Goal: Task Accomplishment & Management: Use online tool/utility

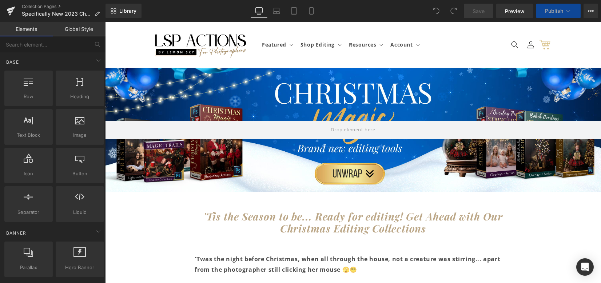
click at [382, 102] on div at bounding box center [353, 130] width 496 height 124
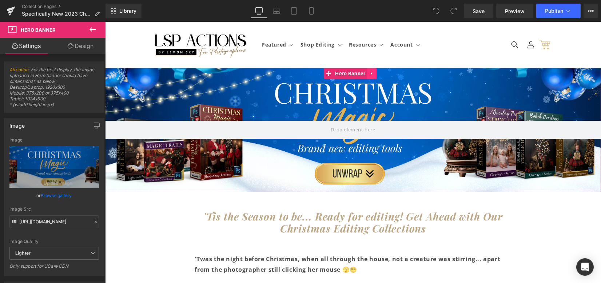
click at [372, 74] on icon at bounding box center [372, 73] width 5 height 5
click at [375, 74] on icon at bounding box center [377, 73] width 5 height 5
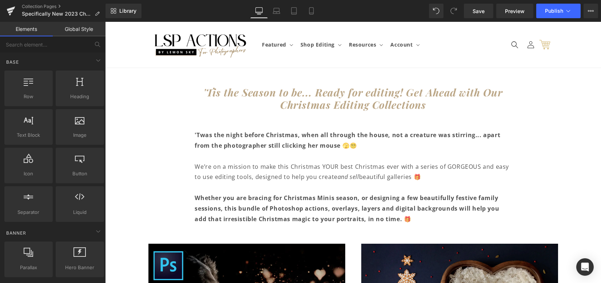
click at [92, 26] on link "Global Style" at bounding box center [79, 29] width 53 height 15
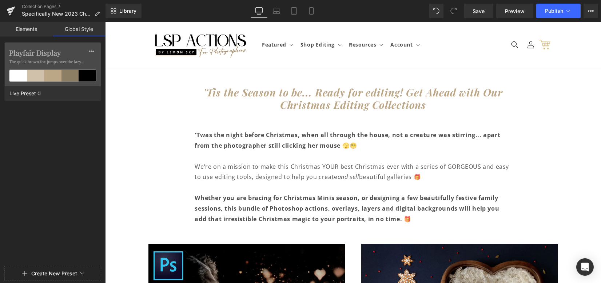
click at [32, 25] on link "Elements" at bounding box center [26, 29] width 53 height 15
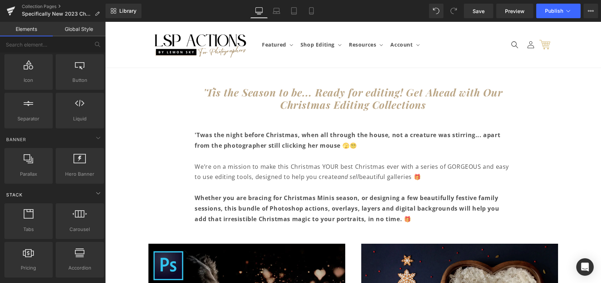
scroll to position [97, 0]
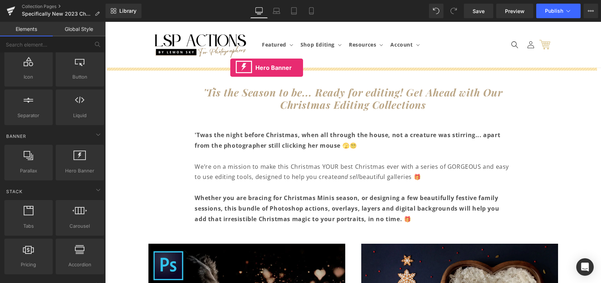
drag, startPoint x: 151, startPoint y: 149, endPoint x: 230, endPoint y: 68, distance: 113.5
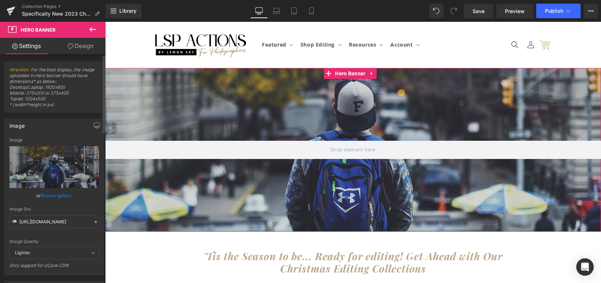
click at [64, 193] on link "Browse gallery" at bounding box center [56, 195] width 31 height 13
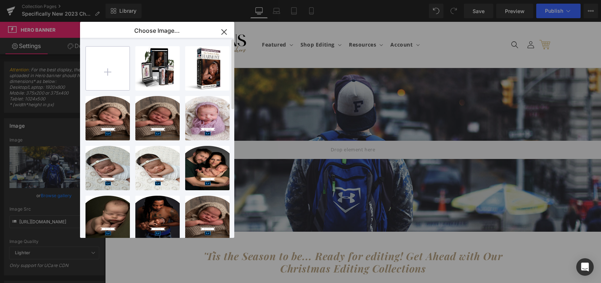
click at [119, 77] on input "file" at bounding box center [108, 69] width 44 height 44
type input "C:\fakepath\christmas presets winter snow.png"
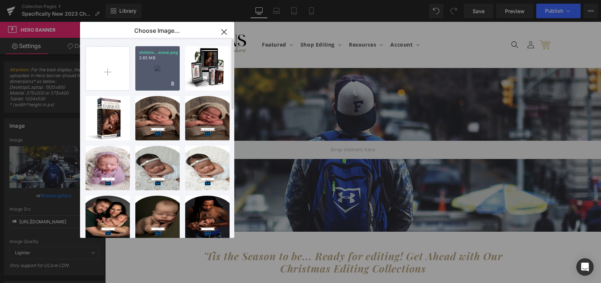
click at [158, 70] on div "christm...snow.png 2.65 MB" at bounding box center [157, 68] width 44 height 44
type input "https://ucarecdn.com/572e05bd-3e7f-4b02-ba43-542505a4de23/-/format/auto/-/previ…"
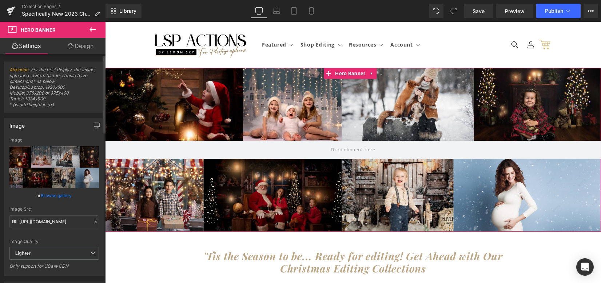
click at [44, 199] on link "Browse gallery" at bounding box center [56, 195] width 31 height 13
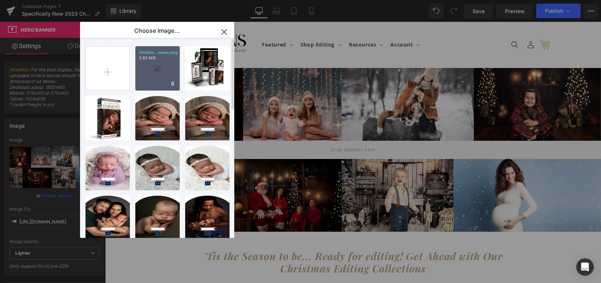
click at [145, 76] on div "christm...snow.png 2.65 MB" at bounding box center [157, 68] width 44 height 44
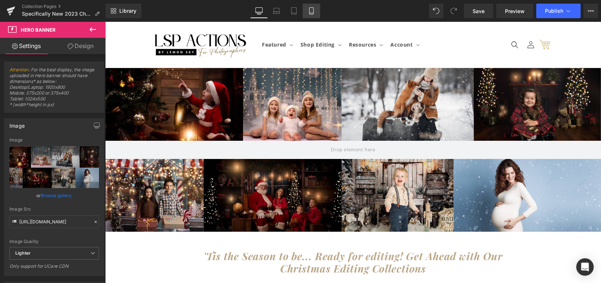
click at [308, 11] on icon at bounding box center [311, 10] width 7 height 7
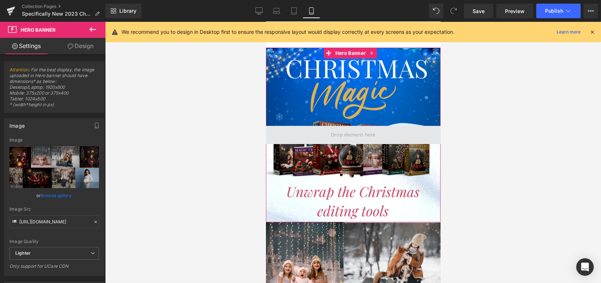
scroll to position [0, 0]
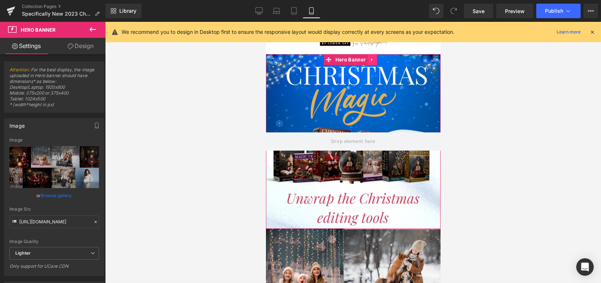
click at [372, 59] on icon at bounding box center [371, 59] width 1 height 3
click at [377, 60] on icon at bounding box center [376, 59] width 5 height 5
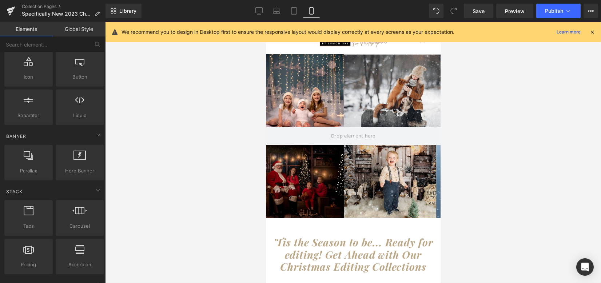
click at [266, 22] on div "200px" at bounding box center [266, 22] width 0 height 0
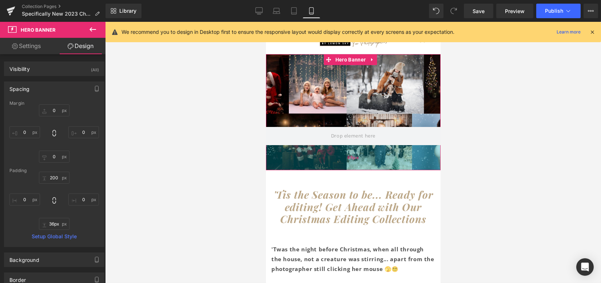
type input "35px"
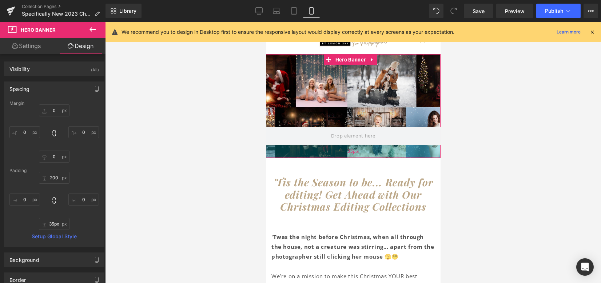
drag, startPoint x: 359, startPoint y: 206, endPoint x: 361, endPoint y: 146, distance: 60.1
click at [361, 146] on div "35px" at bounding box center [353, 151] width 175 height 13
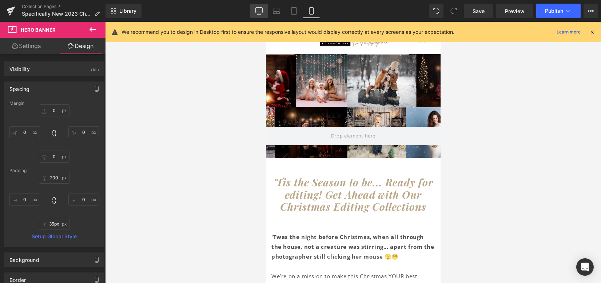
click at [262, 15] on link "Desktop" at bounding box center [258, 11] width 17 height 15
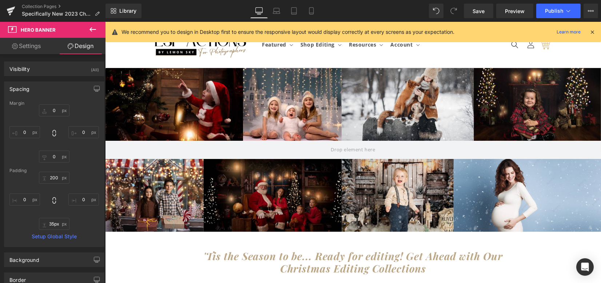
scroll to position [15, 0]
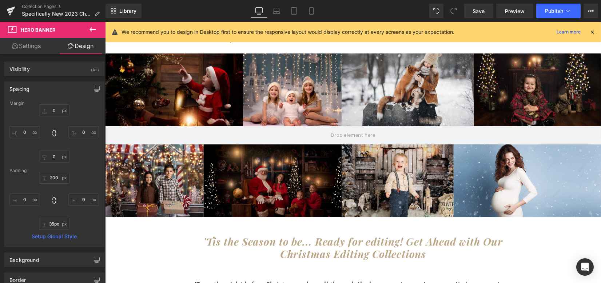
type input "0"
type input "200"
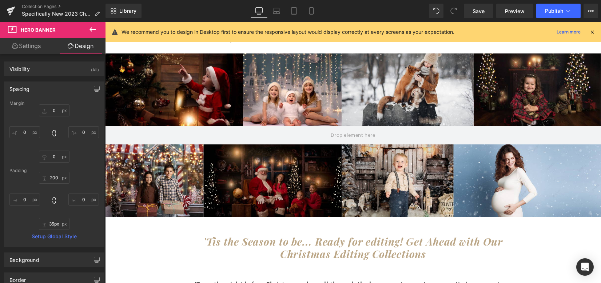
type input "0"
type input "200"
type input "0"
click at [90, 30] on icon at bounding box center [93, 29] width 7 height 4
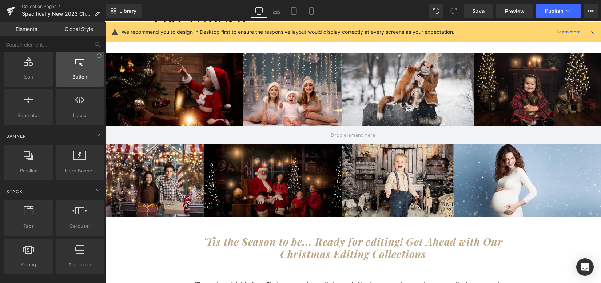
scroll to position [0, 0]
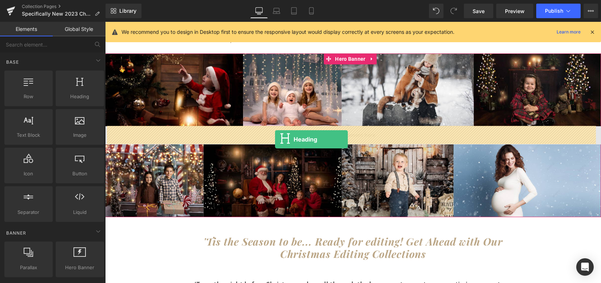
drag, startPoint x: 186, startPoint y: 111, endPoint x: 275, endPoint y: 139, distance: 93.4
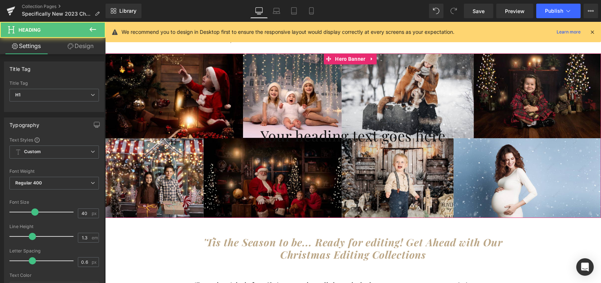
click at [270, 137] on h1 "Your heading text goes here" at bounding box center [353, 135] width 496 height 19
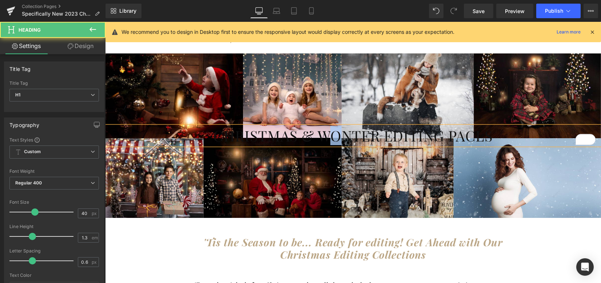
drag, startPoint x: 340, startPoint y: 135, endPoint x: 331, endPoint y: 135, distance: 9.1
click at [331, 135] on h1 "CHRISTMAS & WONTER EDITING PACLS" at bounding box center [353, 135] width 496 height 19
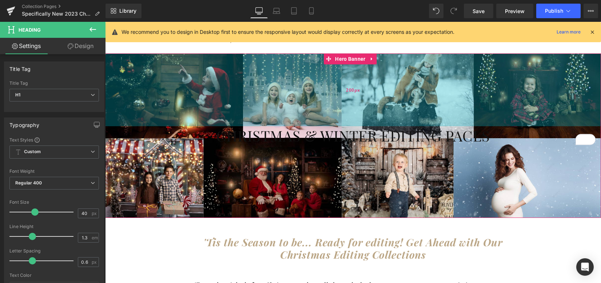
click at [158, 105] on div "200px" at bounding box center [353, 90] width 496 height 73
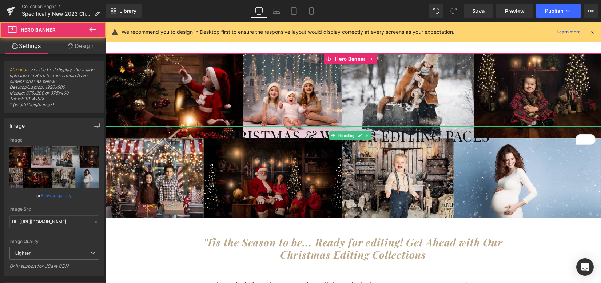
click at [218, 132] on h1 "CHRISTMAS & WINTER EDITING PACLS" at bounding box center [353, 135] width 496 height 19
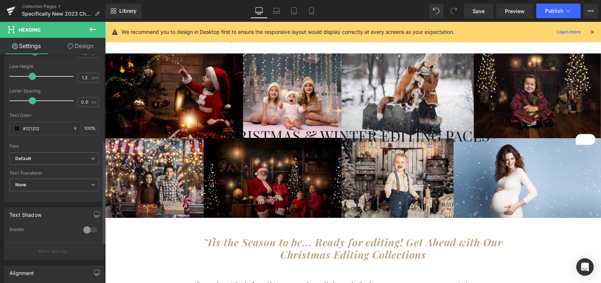
scroll to position [194, 0]
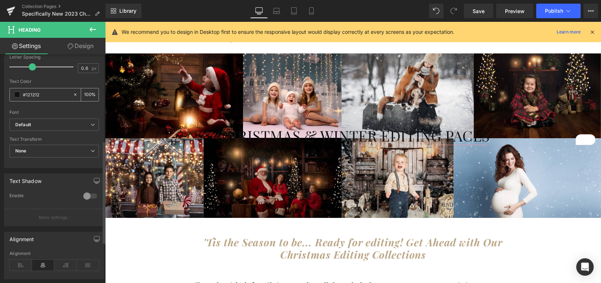
click at [17, 94] on span at bounding box center [17, 95] width 6 height 6
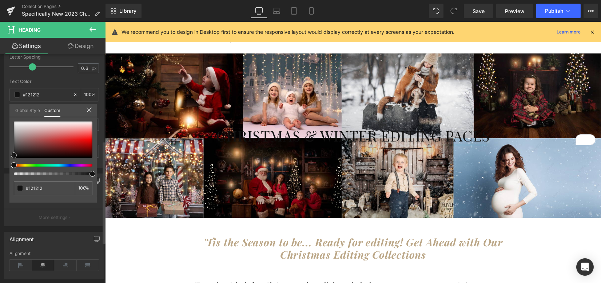
type input "#964f4f"
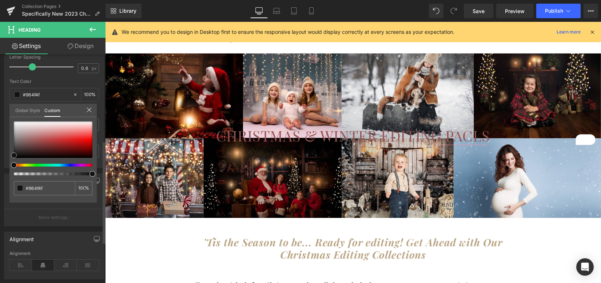
type input "#975353"
type input "#d2c5c5"
type input "#f2f1f1"
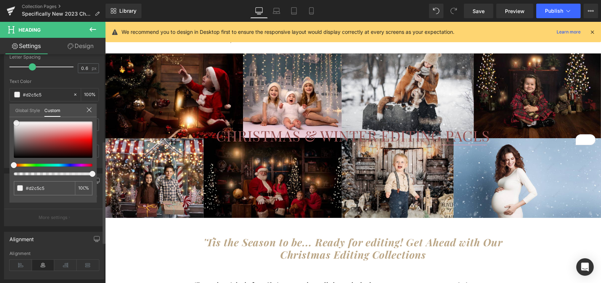
type input "#f2f1f1"
type input "#ffffff"
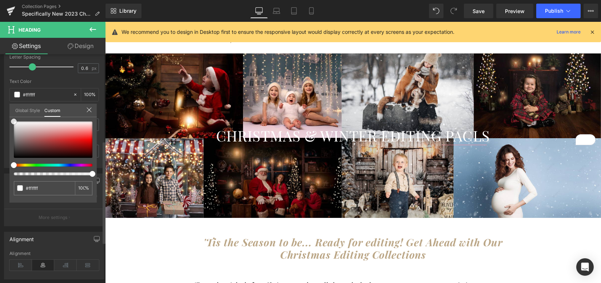
drag, startPoint x: 39, startPoint y: 141, endPoint x: 126, endPoint y: 114, distance: 90.7
click at [4, 114] on div "Typography Text Styles Custom Custom Setup Global Style Custom Setup Global Sty…" at bounding box center [54, 43] width 109 height 250
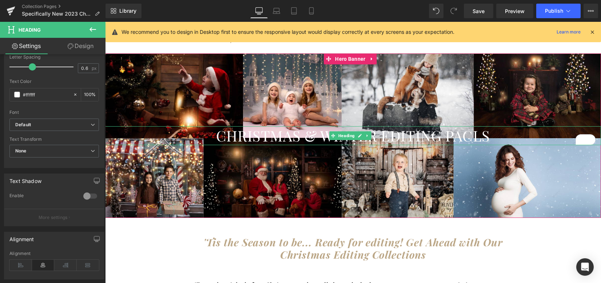
click at [321, 134] on h1 "CHRISTMAS & WINTER EDITING PACLS" at bounding box center [353, 135] width 496 height 19
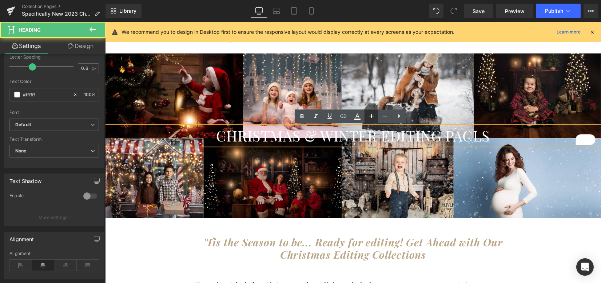
click at [371, 115] on icon at bounding box center [372, 116] width 4 height 4
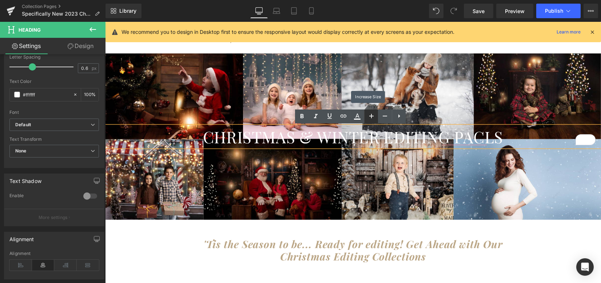
click at [371, 115] on icon at bounding box center [372, 116] width 4 height 4
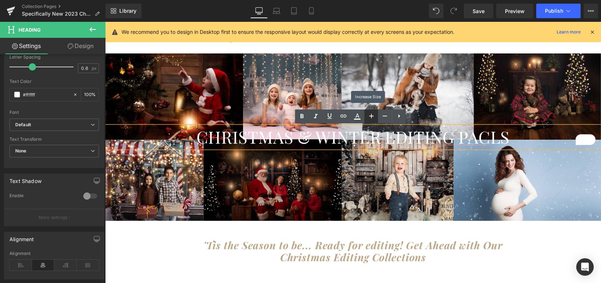
click at [371, 115] on icon at bounding box center [372, 116] width 4 height 4
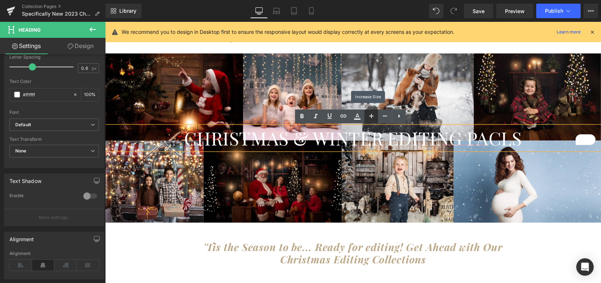
click at [371, 115] on icon at bounding box center [372, 116] width 4 height 4
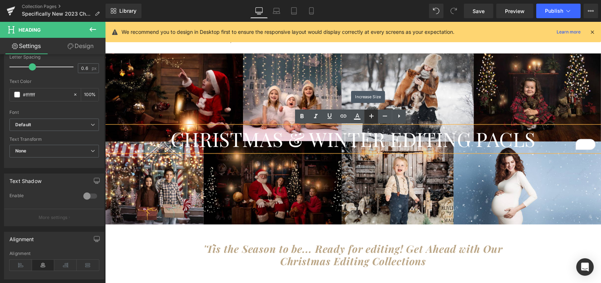
drag, startPoint x: 371, startPoint y: 115, endPoint x: 325, endPoint y: 110, distance: 46.5
click at [371, 115] on icon at bounding box center [372, 116] width 4 height 4
type input "56"
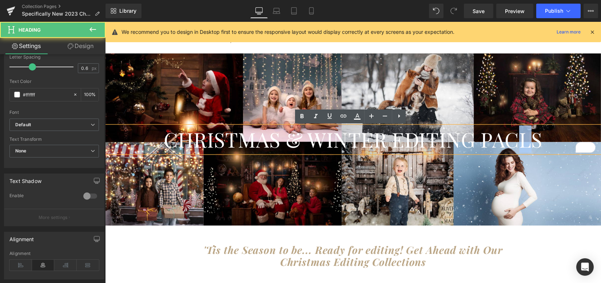
drag, startPoint x: 525, startPoint y: 145, endPoint x: 521, endPoint y: 145, distance: 4.4
click at [521, 145] on h1 "CHRISTMAS & WINTER EDITING PACLS" at bounding box center [353, 139] width 496 height 27
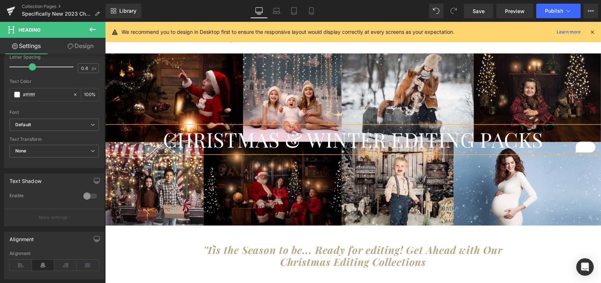
click at [211, 145] on h1 "CHRISTMAS & WINTER EDITING PACKS" at bounding box center [353, 139] width 496 height 27
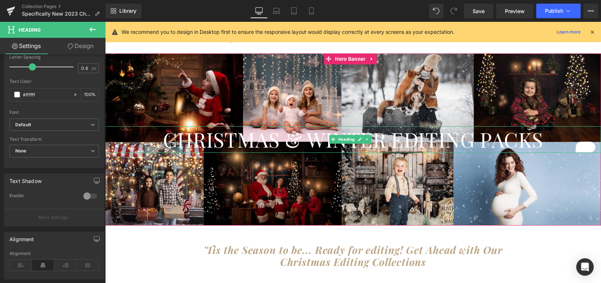
click at [379, 139] on h1 "CHRISTMAS & WINTER EDITING PACKS" at bounding box center [353, 139] width 496 height 27
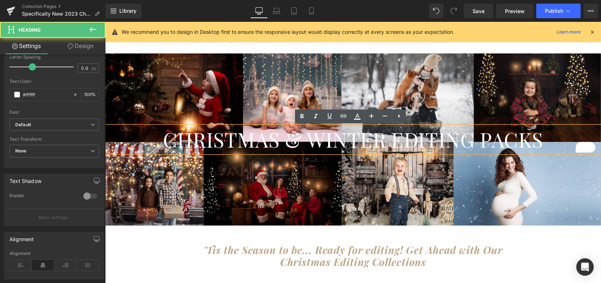
click at [382, 92] on div at bounding box center [353, 140] width 496 height 172
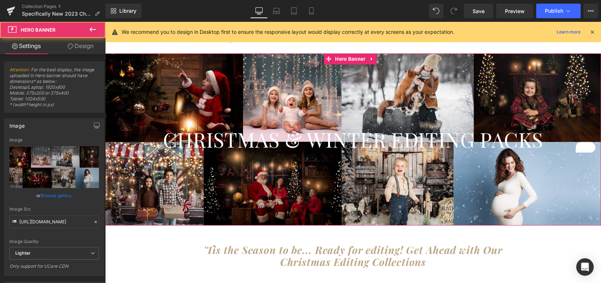
click at [403, 173] on div at bounding box center [353, 140] width 496 height 172
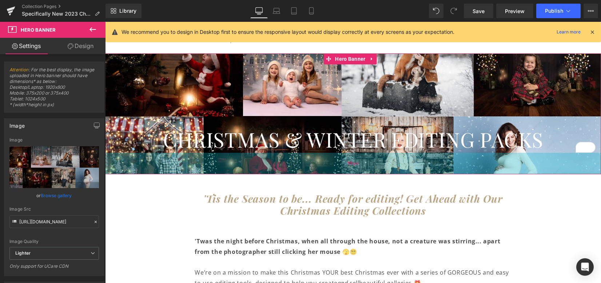
drag, startPoint x: 394, startPoint y: 221, endPoint x: 394, endPoint y: 169, distance: 51.3
click at [394, 169] on div "59px" at bounding box center [353, 163] width 496 height 21
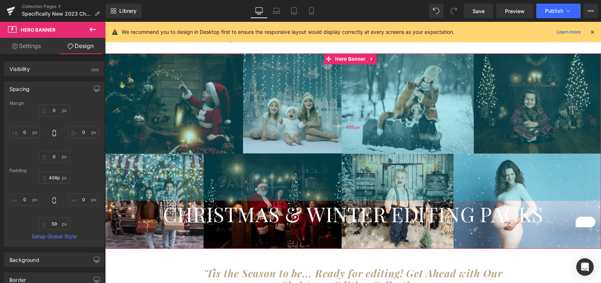
type input "411px"
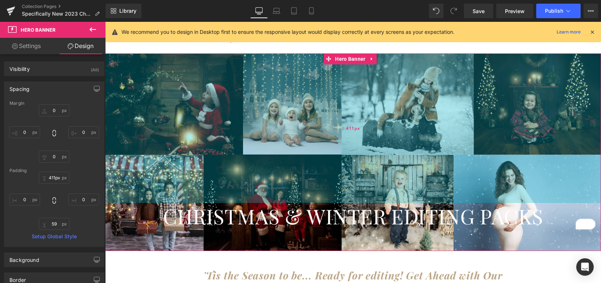
drag, startPoint x: 402, startPoint y: 78, endPoint x: 404, endPoint y: 155, distance: 76.9
click at [404, 155] on div "411px" at bounding box center [353, 129] width 496 height 150
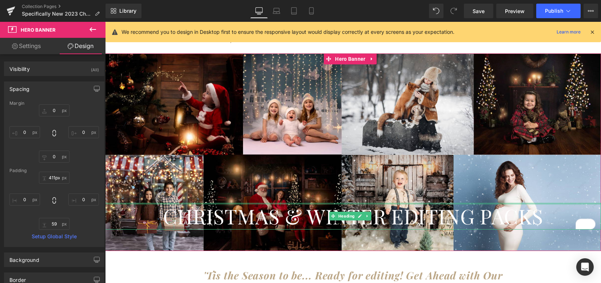
scroll to position [111, 0]
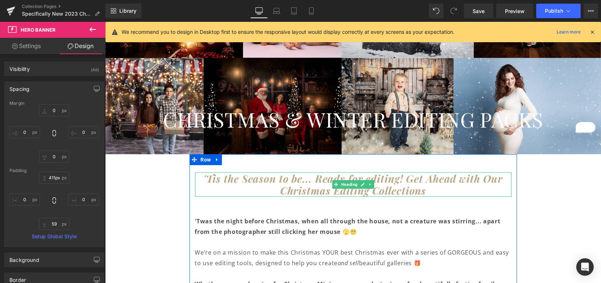
click at [435, 190] on h1 "'Tis the Season to be... Ready for editing! Get Ahead with Our Christmas Editin…" at bounding box center [353, 185] width 317 height 24
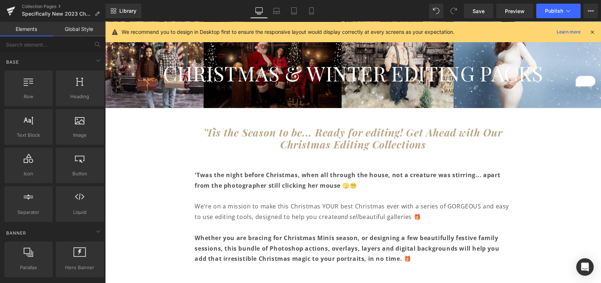
scroll to position [160, 0]
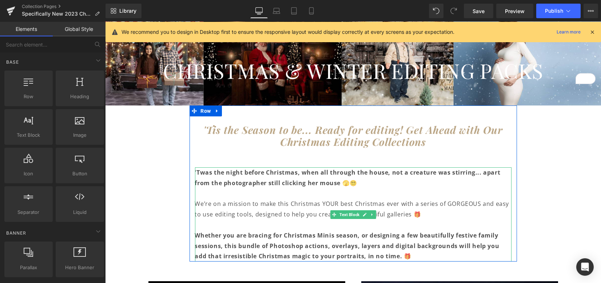
click at [296, 191] on p at bounding box center [353, 194] width 317 height 11
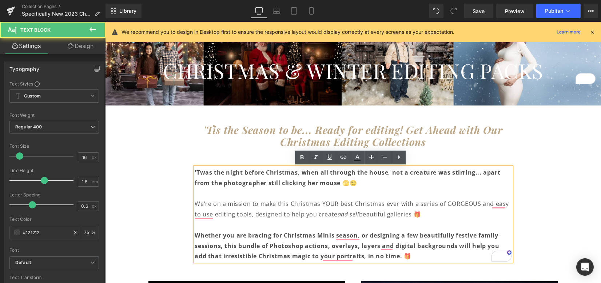
click at [389, 229] on p "To enrich screen reader interactions, please activate Accessibility in Grammarl…" at bounding box center [353, 225] width 317 height 11
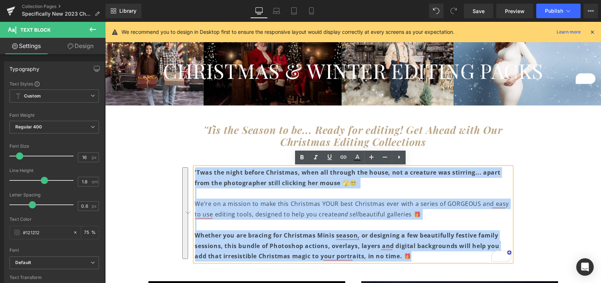
drag, startPoint x: 274, startPoint y: 222, endPoint x: 193, endPoint y: 174, distance: 94.5
click at [195, 174] on div "'Twas the night before Christmas, when all through the house, not a creature wa…" at bounding box center [353, 214] width 317 height 94
copy div "'Twas the night before Christmas, when all through the house, not a creature wa…"
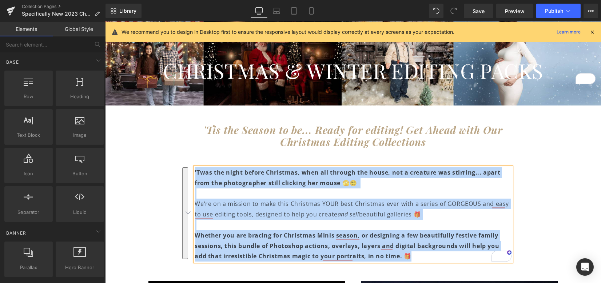
drag, startPoint x: 538, startPoint y: 170, endPoint x: 463, endPoint y: 182, distance: 76.3
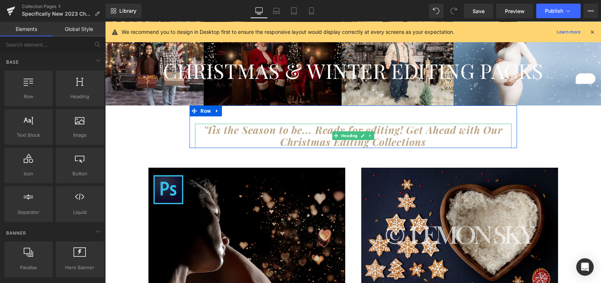
click at [424, 140] on strong "'Tis the Season to be... Ready for editing! Get Ahead with Our Christmas Editin…" at bounding box center [354, 136] width 300 height 26
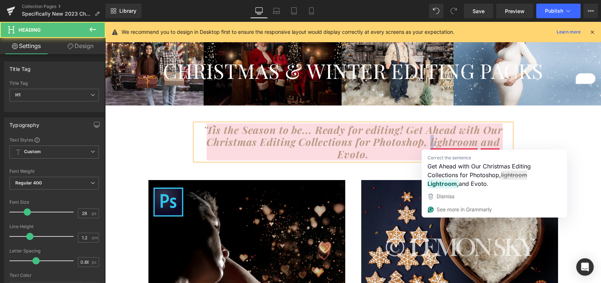
click at [431, 145] on strong "'Tis the Season to be... Ready for editing! Get Ahead with Our Christmas Editin…" at bounding box center [354, 142] width 300 height 38
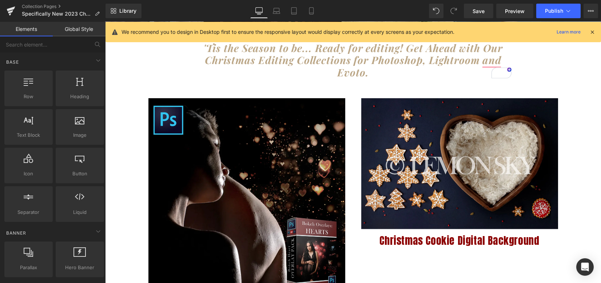
scroll to position [257, 0]
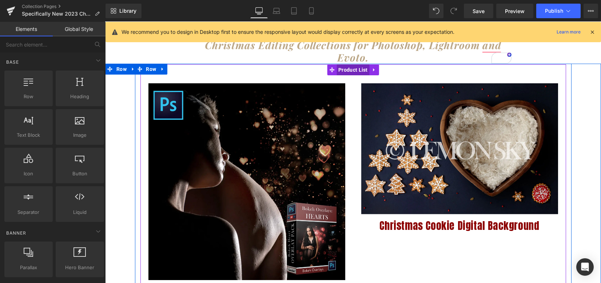
click at [359, 72] on span "Product List" at bounding box center [353, 69] width 33 height 11
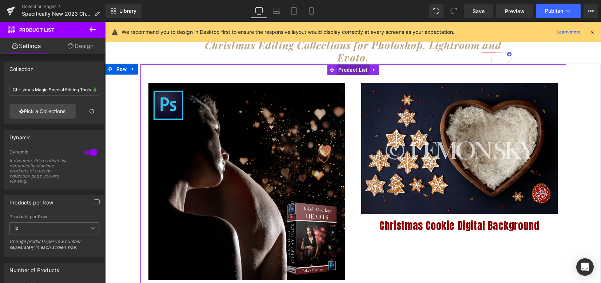
click at [337, 71] on span "Product List" at bounding box center [353, 69] width 33 height 11
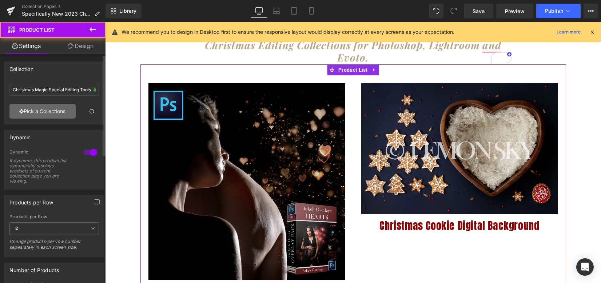
click at [46, 109] on link "Pick a Collections" at bounding box center [42, 111] width 66 height 15
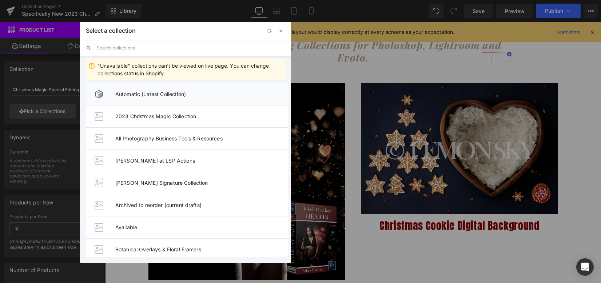
click at [150, 90] on li "Automatic (Latest Collection)" at bounding box center [187, 94] width 202 height 22
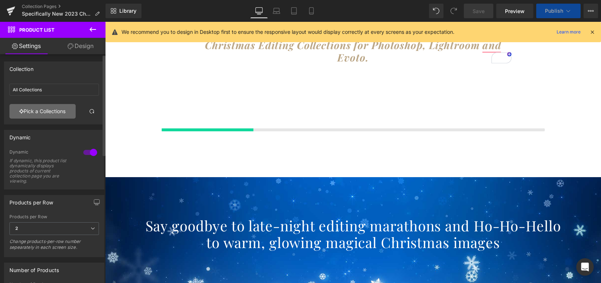
click at [60, 110] on link "Pick a Collections" at bounding box center [42, 111] width 66 height 15
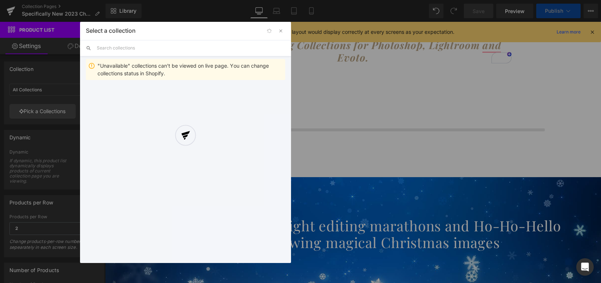
click at [130, 47] on div at bounding box center [185, 142] width 211 height 241
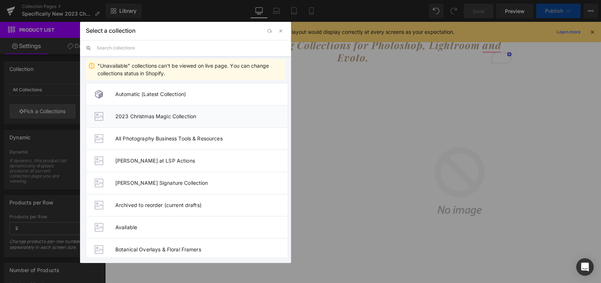
click at [144, 113] on span "2023 Christmas Magic Collection" at bounding box center [201, 116] width 173 height 6
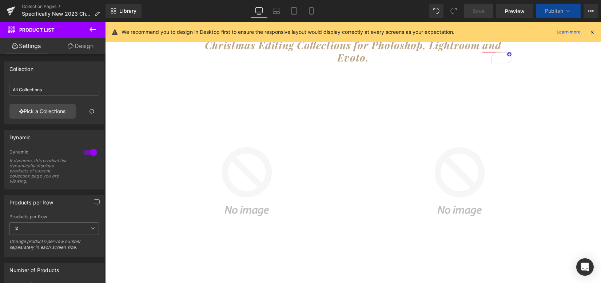
type input "2023 Christmas Magic Collection"
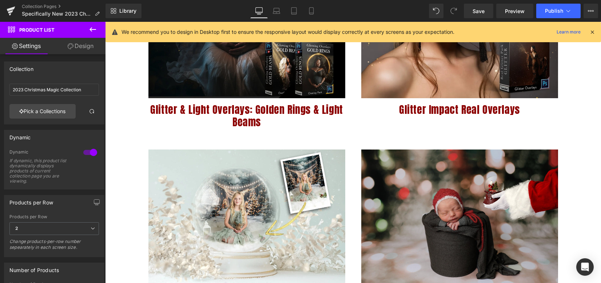
scroll to position [937, 0]
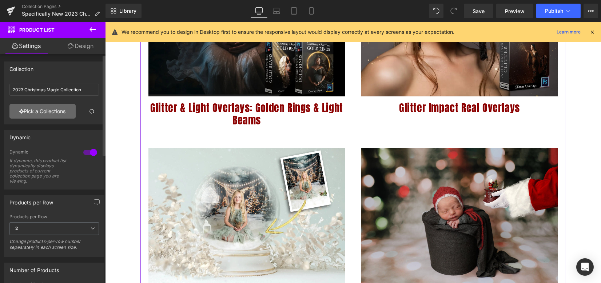
click at [51, 115] on link "Pick a Collections" at bounding box center [42, 111] width 66 height 15
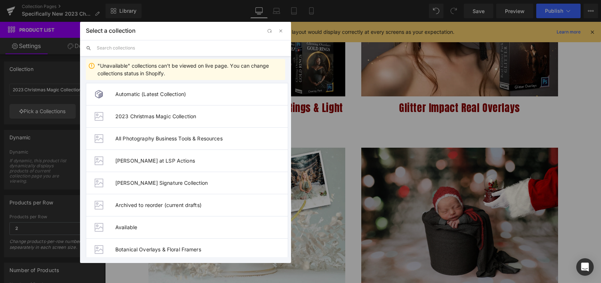
click at [143, 48] on input "text" at bounding box center [191, 48] width 189 height 16
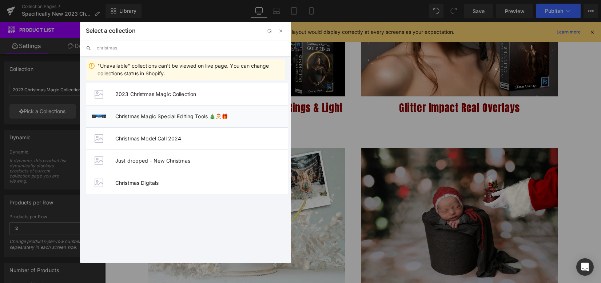
type input "christmas"
click at [166, 111] on li "Christmas Magic Special Editing Tools 🎄🎅🎁" at bounding box center [187, 116] width 202 height 22
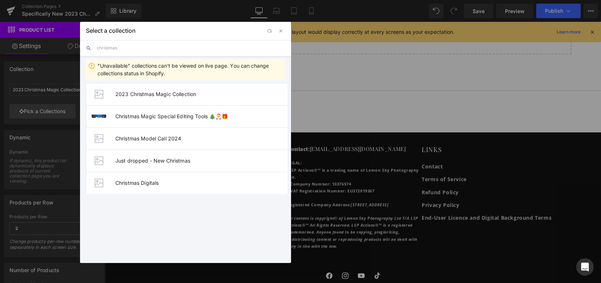
type input "Christmas Magic Special Editing Tools 🎄🎅🎁"
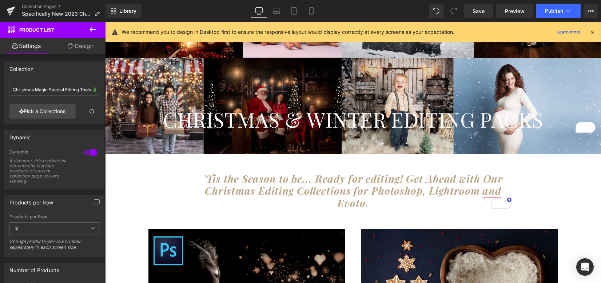
scroll to position [15, 0]
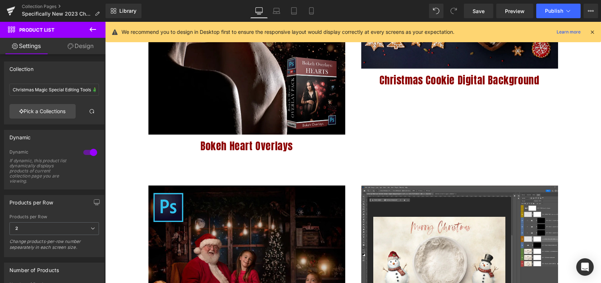
scroll to position [500, 0]
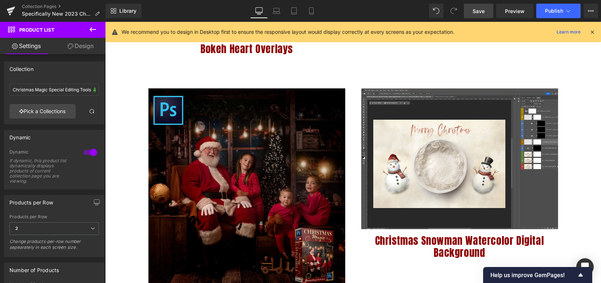
click at [478, 14] on span "Save" at bounding box center [479, 11] width 12 height 8
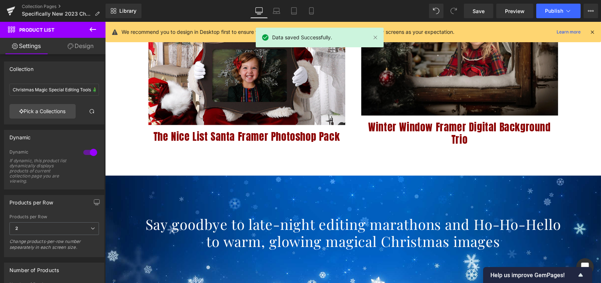
scroll to position [2781, 0]
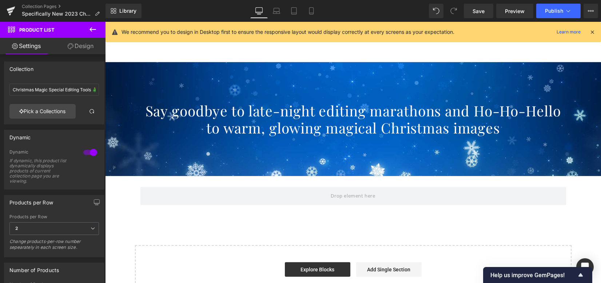
click at [95, 32] on icon at bounding box center [92, 29] width 9 height 9
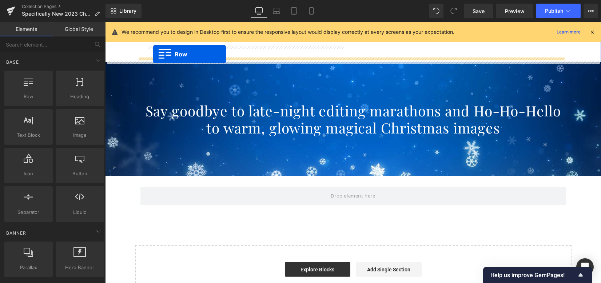
drag, startPoint x: 135, startPoint y: 108, endPoint x: 153, endPoint y: 54, distance: 56.4
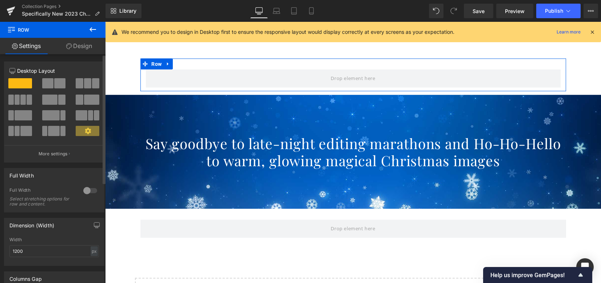
click at [80, 82] on span at bounding box center [79, 83] width 7 height 10
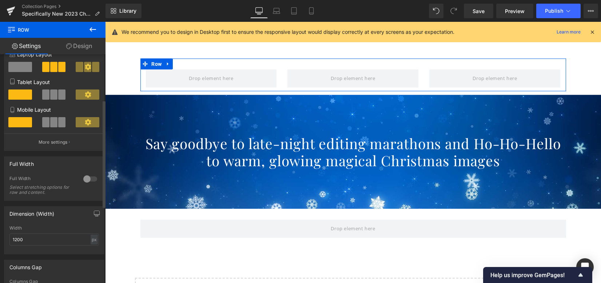
scroll to position [97, 0]
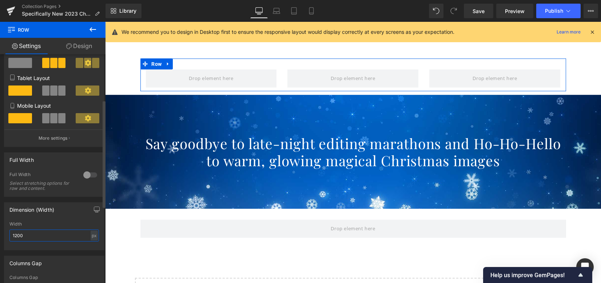
drag, startPoint x: 34, startPoint y: 235, endPoint x: 0, endPoint y: 231, distance: 34.1
click at [0, 231] on div "Dimension (Width) 1200px Width 1200 px % px" at bounding box center [54, 224] width 109 height 54
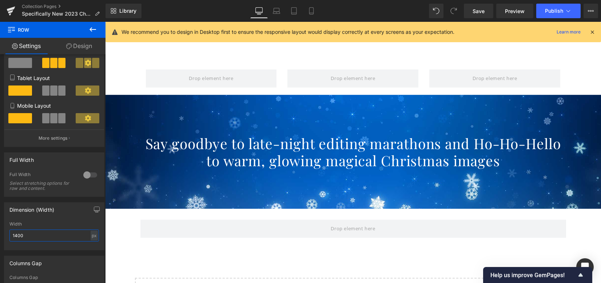
type input "1400"
click at [94, 24] on button at bounding box center [92, 30] width 25 height 16
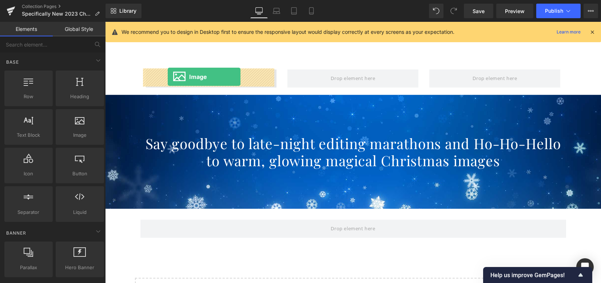
drag, startPoint x: 173, startPoint y: 141, endPoint x: 168, endPoint y: 77, distance: 64.7
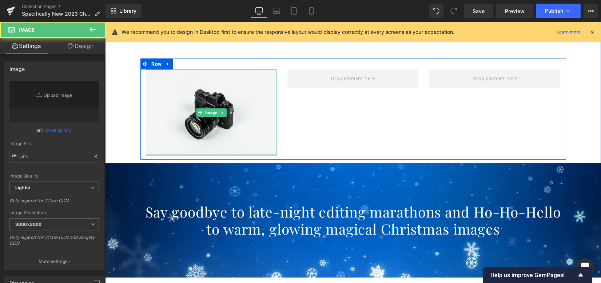
type input "//[DOMAIN_NAME][URL]"
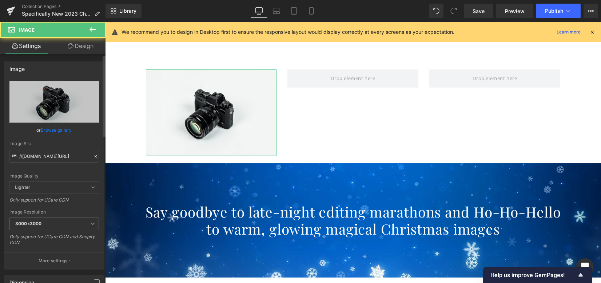
click at [55, 134] on link "Browse gallery" at bounding box center [56, 130] width 31 height 13
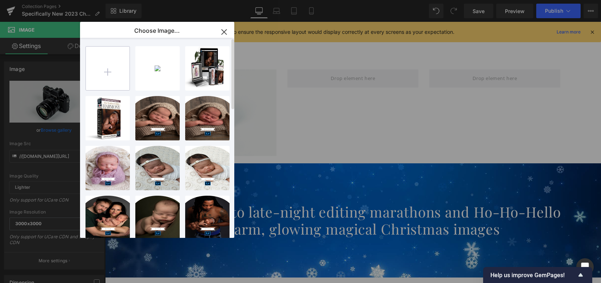
click at [93, 53] on input "file" at bounding box center [108, 69] width 44 height 44
type input "C:\fakepath\Verified review Image (2).jpg"
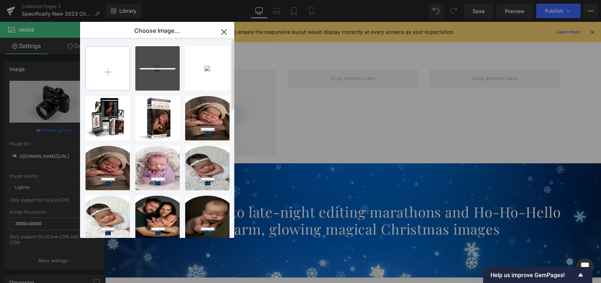
click at [97, 90] on input "file" at bounding box center [108, 69] width 44 height 44
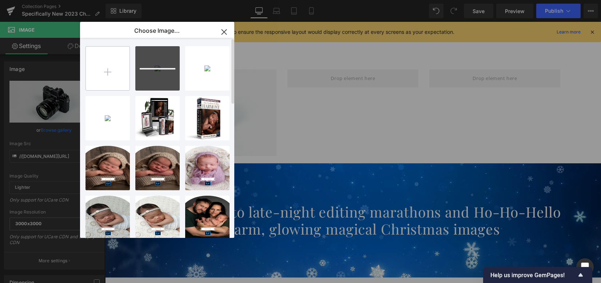
click at [125, 62] on input "file" at bounding box center [108, 69] width 44 height 44
type input "C:\fakepath\Verified review Image (4).jpg"
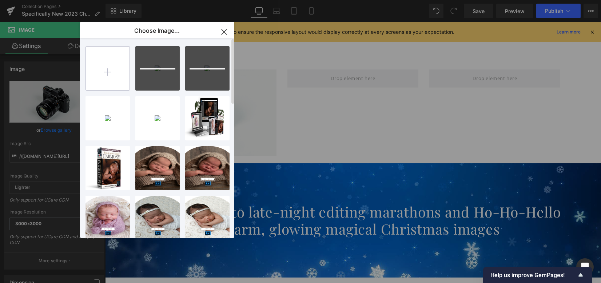
click at [109, 64] on input "file" at bounding box center [108, 69] width 44 height 44
type input "C:\fakepath\Verified review Image (5).jpg"
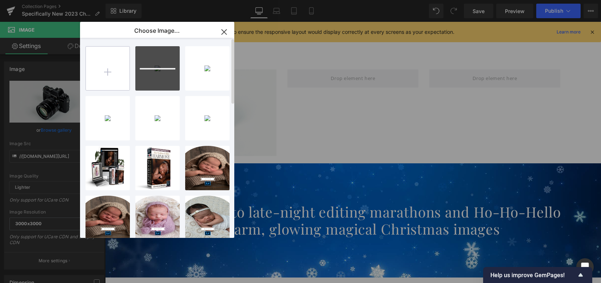
click at [99, 63] on input "file" at bounding box center [108, 69] width 44 height 44
type input "C:\fakepath\Verified review Image (6).jpg"
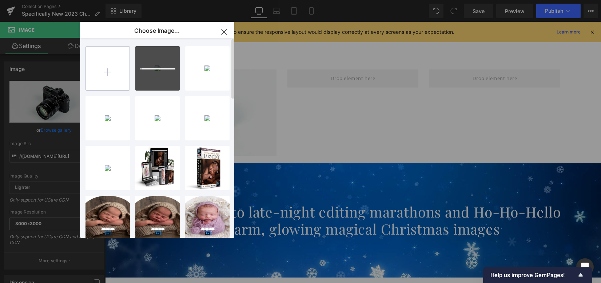
click at [125, 66] on input "file" at bounding box center [108, 69] width 44 height 44
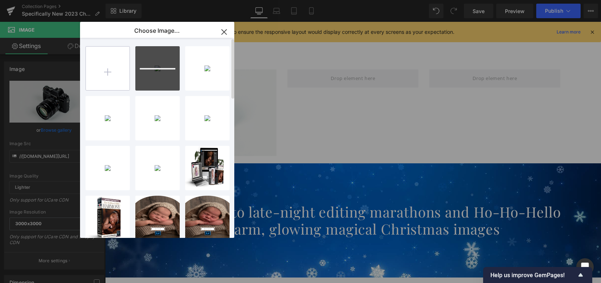
click at [101, 70] on input "file" at bounding box center [108, 69] width 44 height 44
type input "C:\fakepath\Verified review Image (8).jpg"
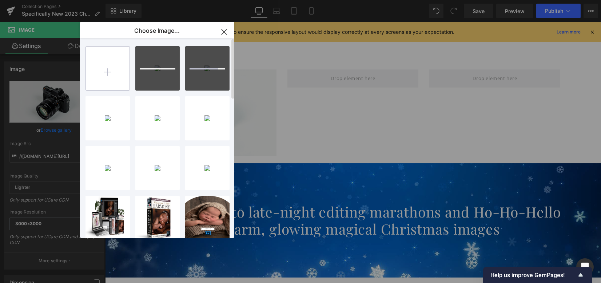
click at [121, 76] on input "file" at bounding box center [108, 69] width 44 height 44
type input "C:\fakepath\Verified review Image.jpg"
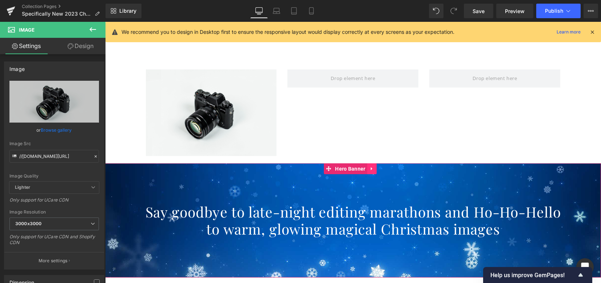
click at [373, 169] on icon at bounding box center [372, 168] width 5 height 5
click at [378, 169] on icon at bounding box center [377, 168] width 5 height 5
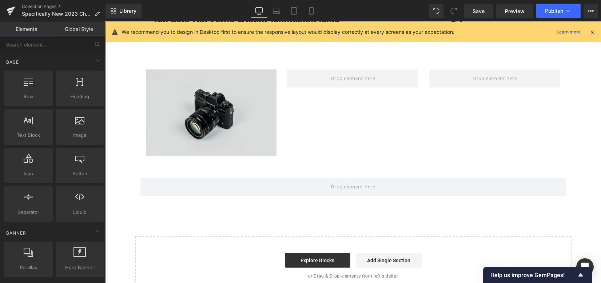
click at [200, 121] on img at bounding box center [211, 113] width 131 height 87
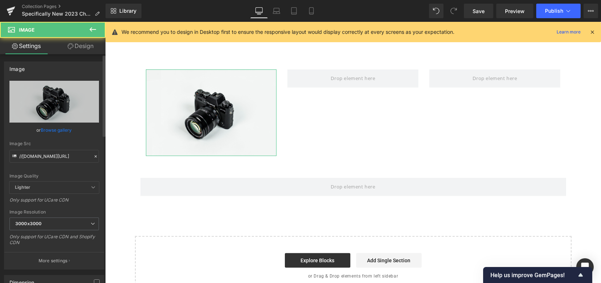
click at [54, 130] on link "Browse gallery" at bounding box center [56, 130] width 31 height 13
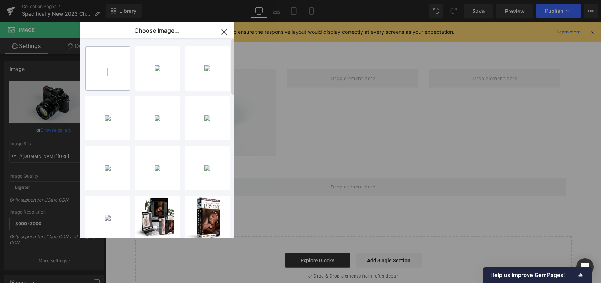
click at [103, 75] on input "file" at bounding box center [108, 69] width 44 height 44
type input "C:\fakepath\Verified review Image (6).jpg"
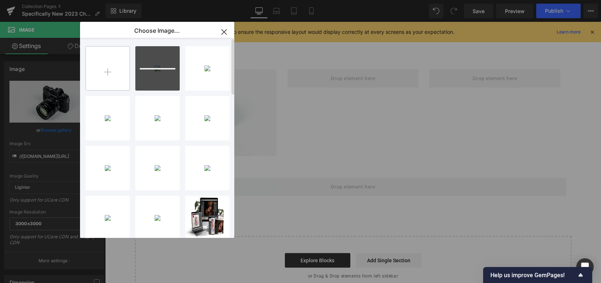
click at [115, 72] on input "file" at bounding box center [108, 69] width 44 height 44
type input "C:\fakepath\Verified review Image (7).jpg"
click at [124, 71] on input "file" at bounding box center [108, 69] width 44 height 44
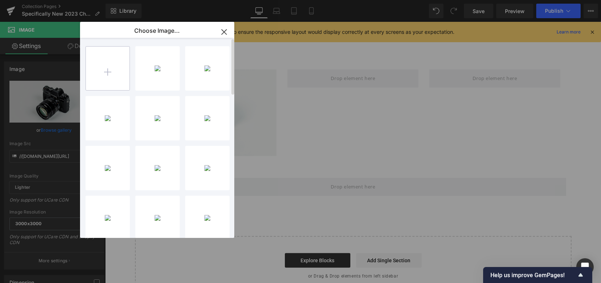
type input "C:\fakepath\Verified review Image (8).jpg"
click at [106, 66] on input "file" at bounding box center [108, 69] width 44 height 44
type input "C:\fakepath\Verified review Image.jpg"
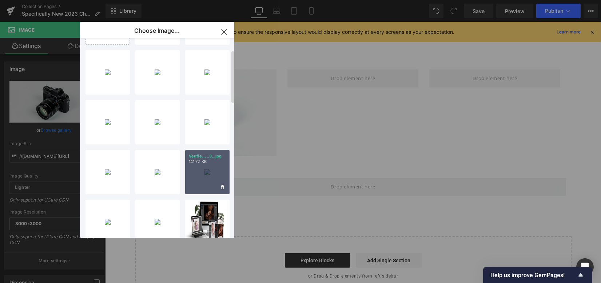
scroll to position [48, 0]
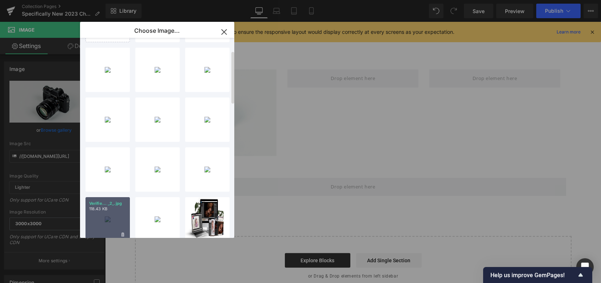
click at [112, 217] on div "Verifie... _2_.jpg 118.43 KB" at bounding box center [108, 219] width 44 height 44
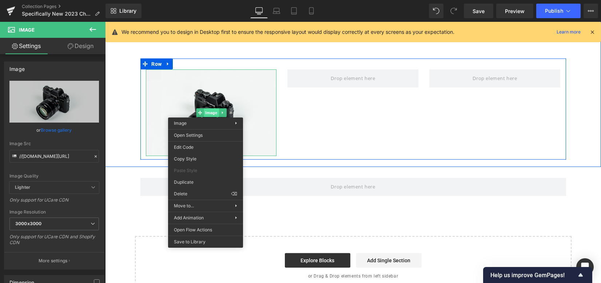
click at [206, 112] on div "Image" at bounding box center [211, 113] width 131 height 87
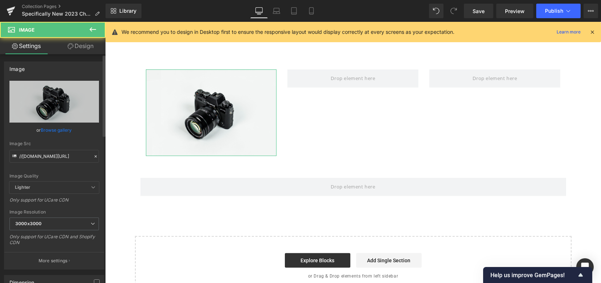
click at [55, 133] on link "Browse gallery" at bounding box center [56, 130] width 31 height 13
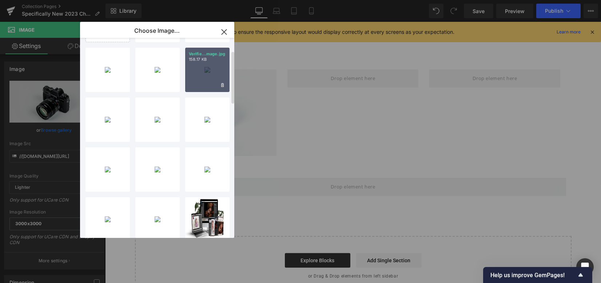
click at [203, 76] on div "Verifie...mage.jpg 158.17 KB" at bounding box center [207, 70] width 44 height 44
type input "[URL][DOMAIN_NAME]"
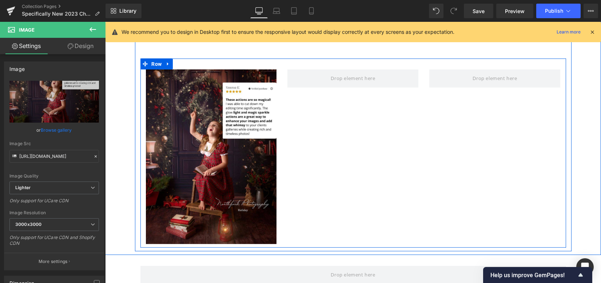
click at [291, 116] on div "Image Row" at bounding box center [354, 153] width 426 height 189
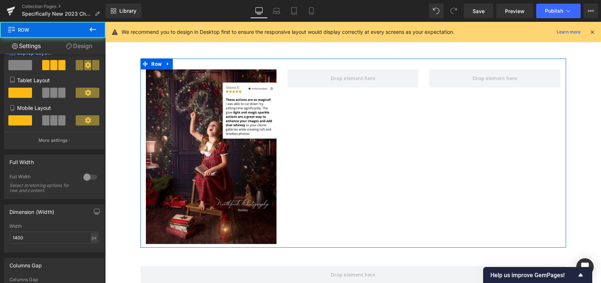
scroll to position [194, 0]
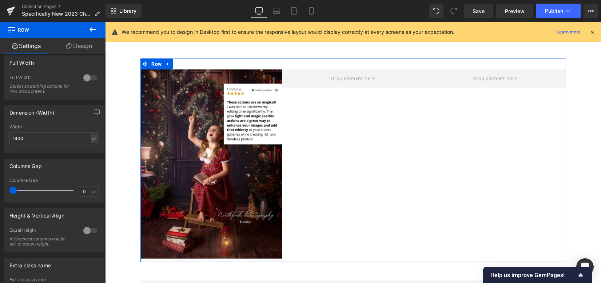
drag, startPoint x: 20, startPoint y: 189, endPoint x: 0, endPoint y: 186, distance: 20.2
click at [0, 186] on div "Columns Gap 0px Columns Gap 0 px" at bounding box center [54, 178] width 109 height 50
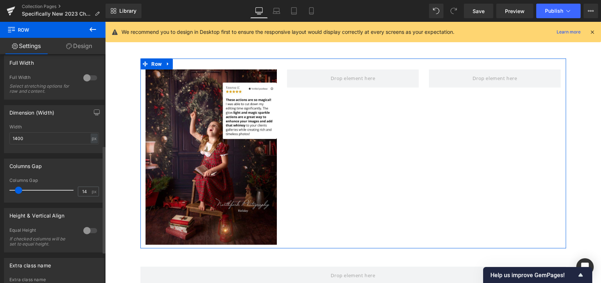
type input "15"
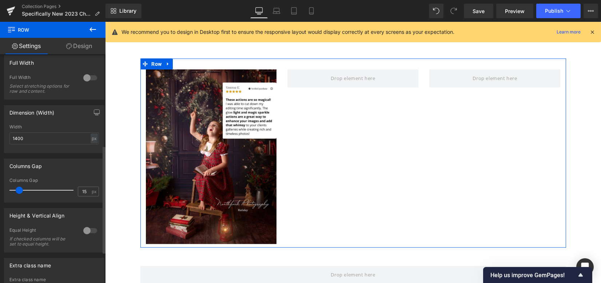
drag, startPoint x: 12, startPoint y: 190, endPoint x: 18, endPoint y: 189, distance: 5.9
click at [18, 189] on span at bounding box center [19, 190] width 7 height 7
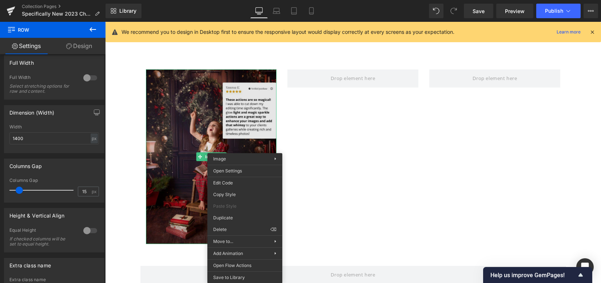
drag, startPoint x: 341, startPoint y: 237, endPoint x: 265, endPoint y: 200, distance: 85.2
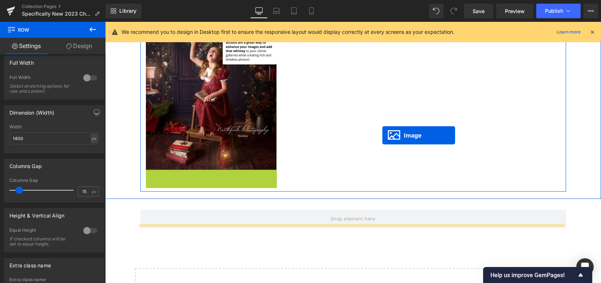
scroll to position [2779, 0]
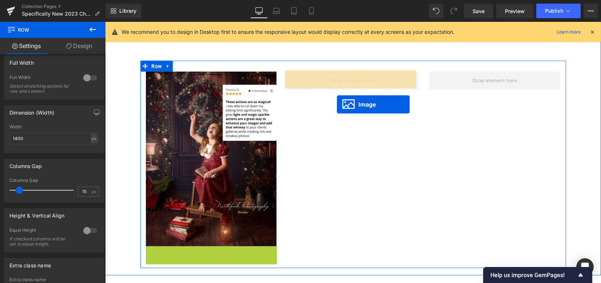
drag, startPoint x: 205, startPoint y: 137, endPoint x: 337, endPoint y: 105, distance: 136.1
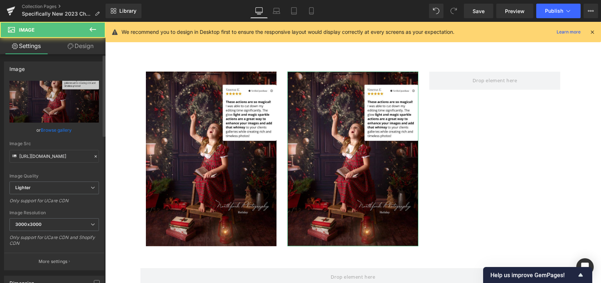
click at [54, 131] on link "Browse gallery" at bounding box center [56, 130] width 31 height 13
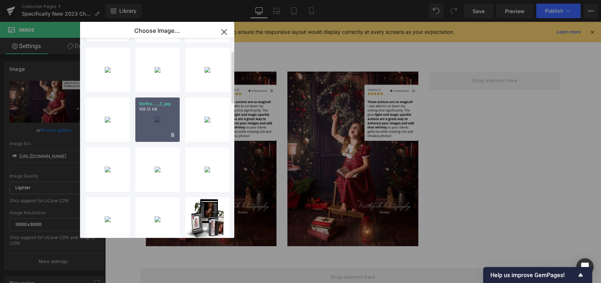
click at [167, 122] on div "Verifie... _7_.jpg 109.13 KB" at bounding box center [157, 120] width 44 height 44
type input "[URL][DOMAIN_NAME]"
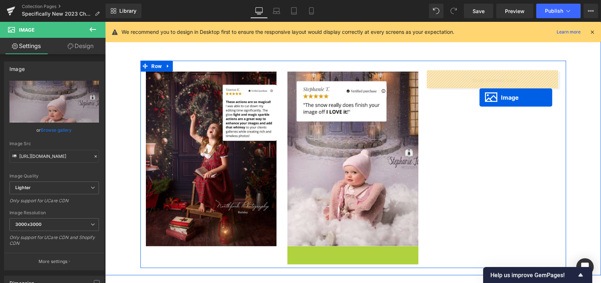
drag, startPoint x: 344, startPoint y: 139, endPoint x: 479, endPoint y: 97, distance: 141.0
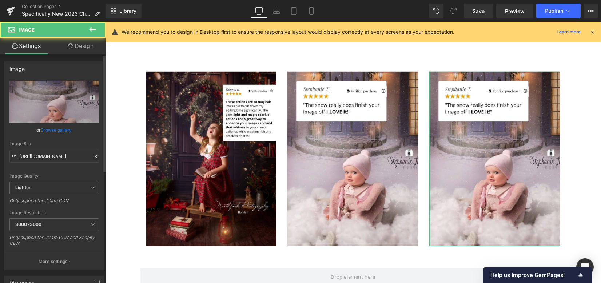
click at [51, 127] on link "Browse gallery" at bounding box center [56, 130] width 31 height 13
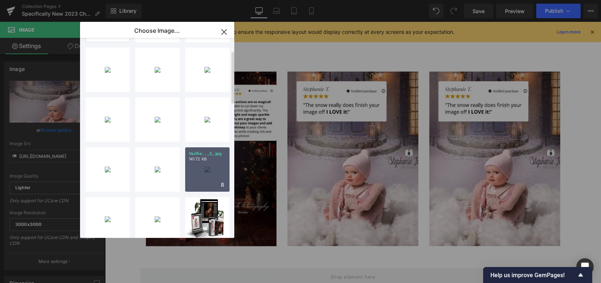
click at [208, 163] on div "Verifie... _3_.jpg 141.72 KB" at bounding box center [207, 169] width 44 height 44
type input "[URL][DOMAIN_NAME]"
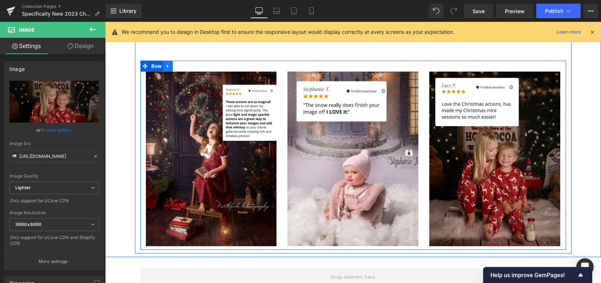
click at [167, 67] on icon at bounding box center [168, 65] width 5 height 5
click at [177, 65] on icon at bounding box center [177, 66] width 5 height 5
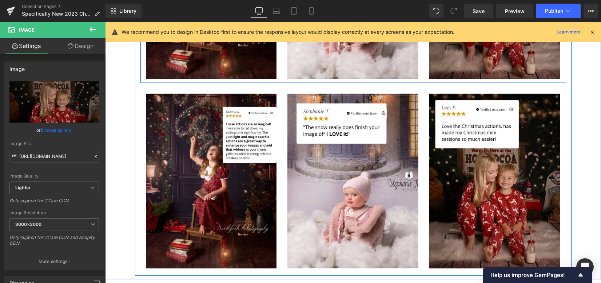
scroll to position [2977, 0]
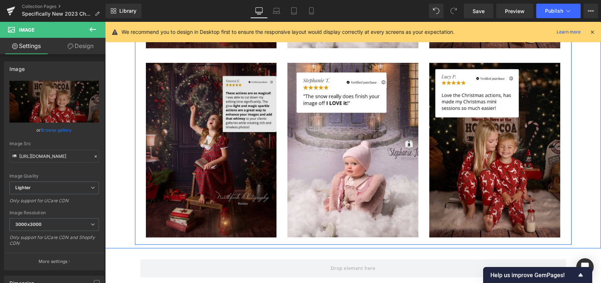
click at [177, 95] on img at bounding box center [211, 150] width 131 height 175
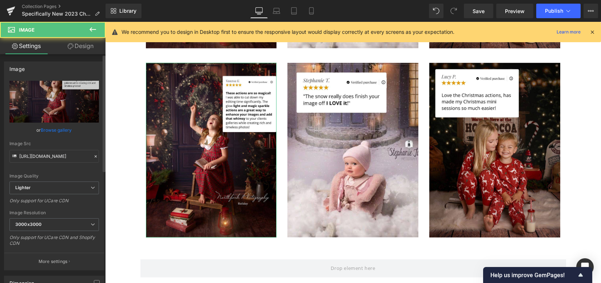
click at [66, 130] on link "Browse gallery" at bounding box center [56, 130] width 31 height 13
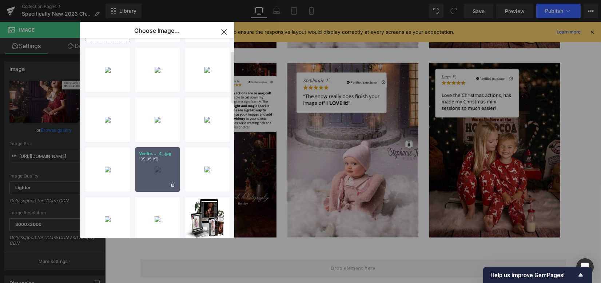
click at [152, 171] on div "Verifie... _4_.jpg 139.05 KB" at bounding box center [157, 169] width 44 height 44
type input "[URL][DOMAIN_NAME]"
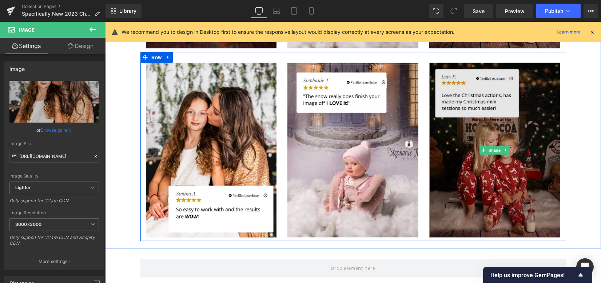
click at [504, 156] on img at bounding box center [495, 150] width 131 height 175
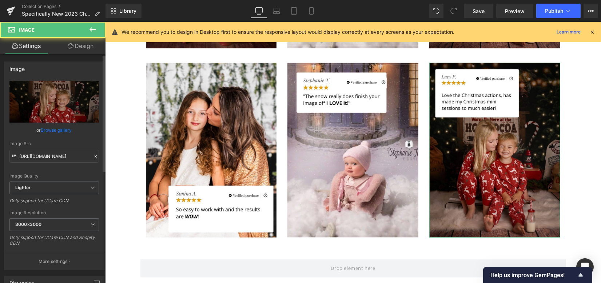
click at [62, 127] on link "Browse gallery" at bounding box center [56, 130] width 31 height 13
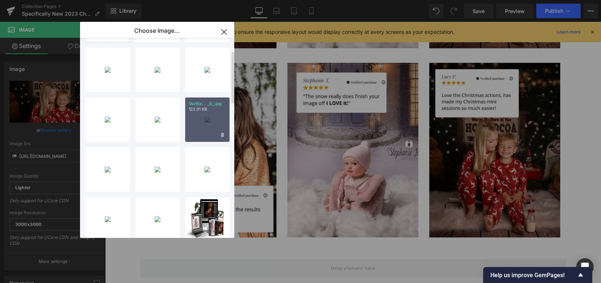
click at [218, 117] on div "Verifie... _6_.jpg 122.01 KB" at bounding box center [207, 120] width 44 height 44
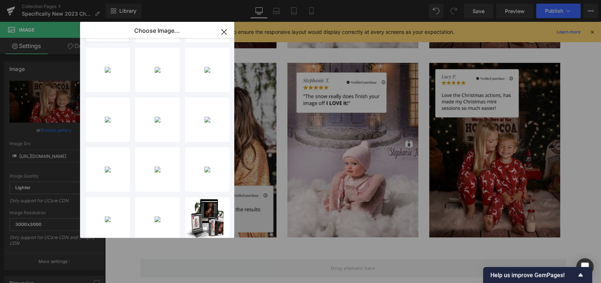
type input "[URL][DOMAIN_NAME]"
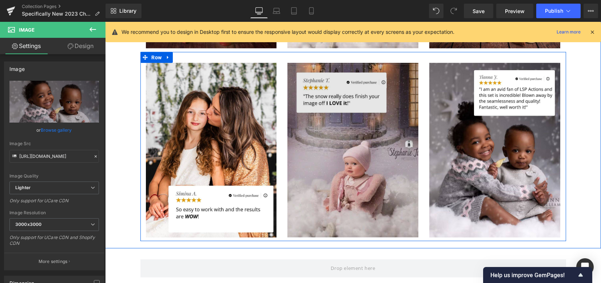
click at [371, 151] on img at bounding box center [353, 150] width 131 height 175
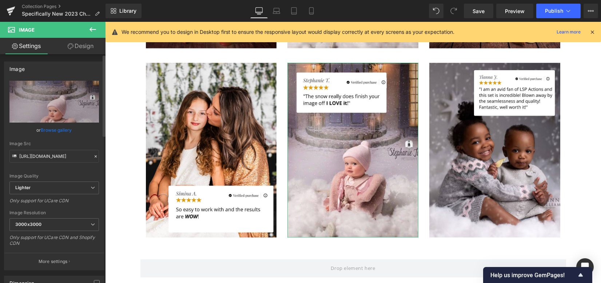
click at [47, 131] on link "Browse gallery" at bounding box center [56, 130] width 31 height 13
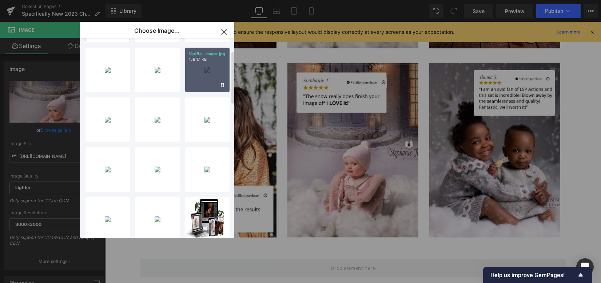
click at [212, 78] on div "Verifie...mage.jpg 158.17 KB" at bounding box center [207, 70] width 44 height 44
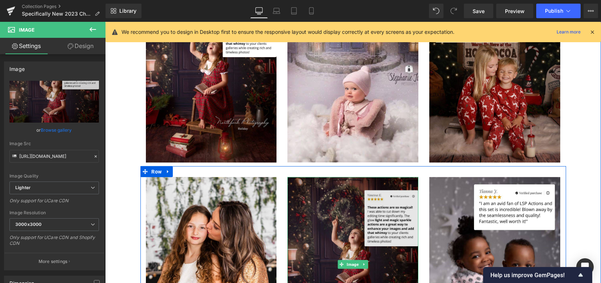
scroll to position [2832, 0]
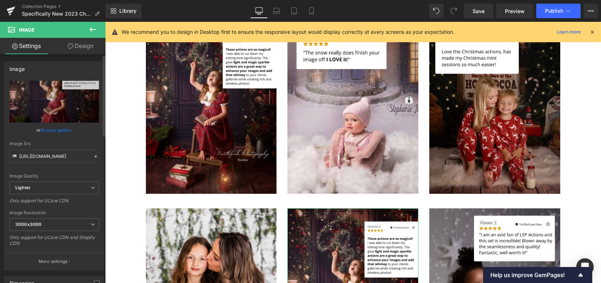
click at [62, 129] on link "Browse gallery" at bounding box center [56, 130] width 31 height 13
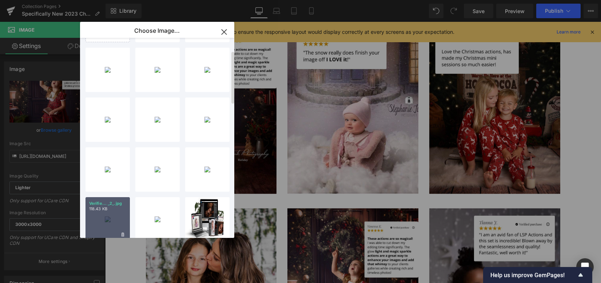
click at [114, 210] on p "118.43 KB" at bounding box center [107, 208] width 37 height 5
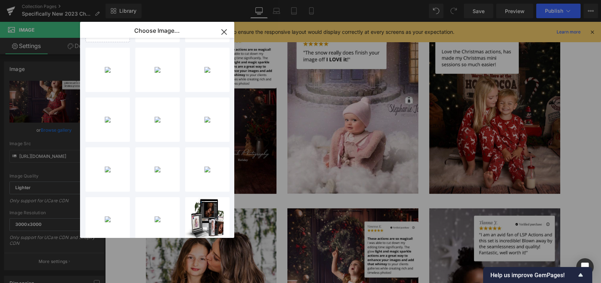
type input "[URL][DOMAIN_NAME]"
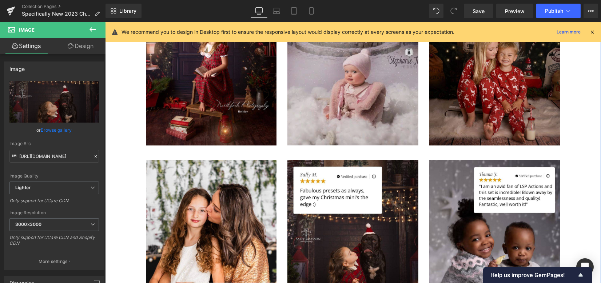
scroll to position [2977, 0]
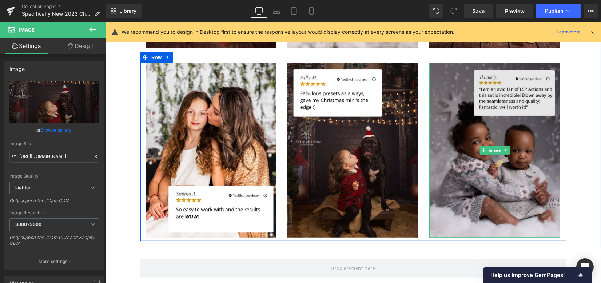
click at [487, 131] on img at bounding box center [495, 150] width 131 height 175
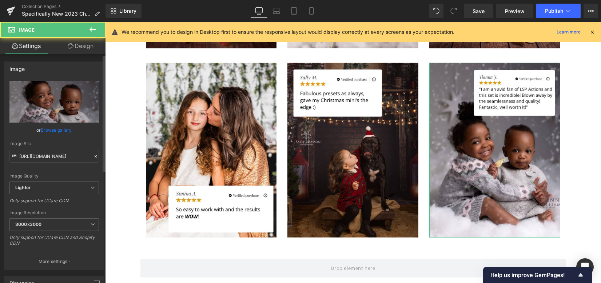
click at [39, 135] on div "Image Quality Lighter Lightest Lighter Lighter Lightest Only support for UCare …" at bounding box center [54, 131] width 90 height 101
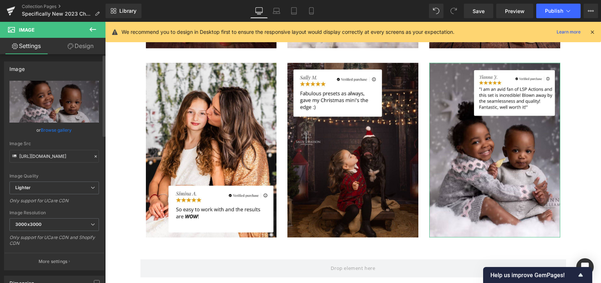
click at [48, 131] on link "Browse gallery" at bounding box center [56, 130] width 31 height 13
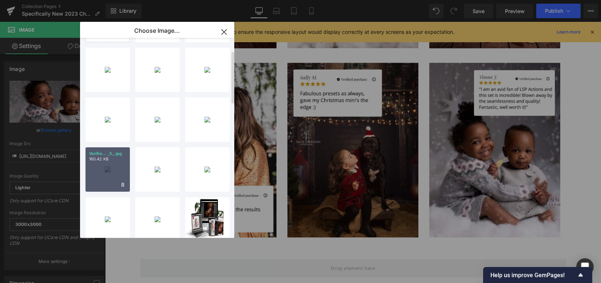
click at [107, 173] on div "Verifie... _5_.jpg 160.42 KB" at bounding box center [108, 169] width 44 height 44
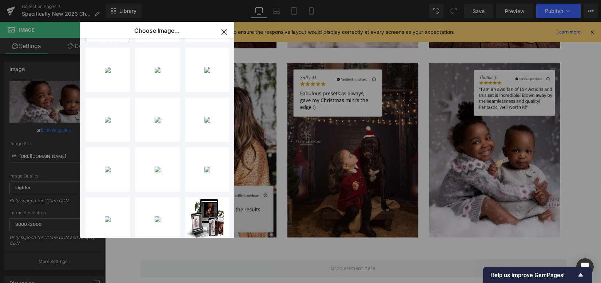
type input "[URL][DOMAIN_NAME]"
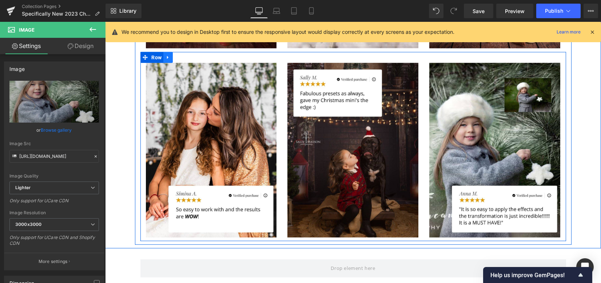
click at [166, 55] on icon at bounding box center [168, 57] width 5 height 5
click at [176, 58] on icon at bounding box center [177, 57] width 5 height 5
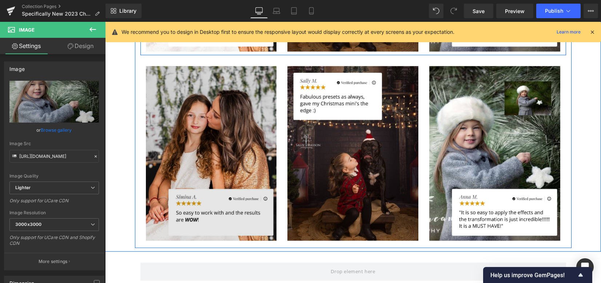
scroll to position [3167, 0]
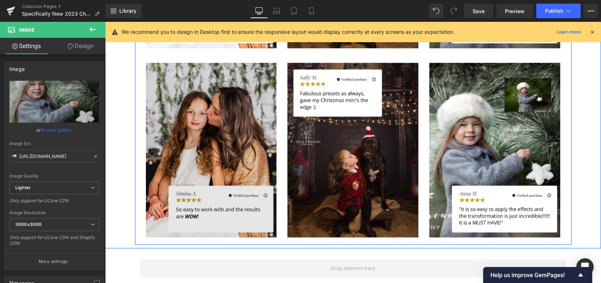
click at [173, 96] on img at bounding box center [211, 150] width 131 height 175
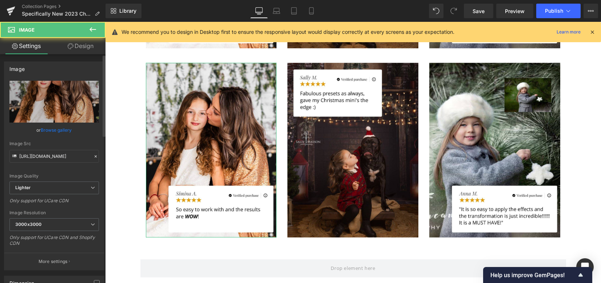
click at [65, 128] on link "Browse gallery" at bounding box center [56, 130] width 31 height 13
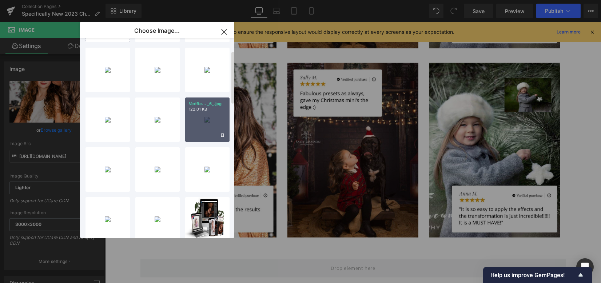
click at [201, 130] on div "Verifie... _6_.jpg 122.01 KB" at bounding box center [207, 120] width 44 height 44
type input "[URL][DOMAIN_NAME]"
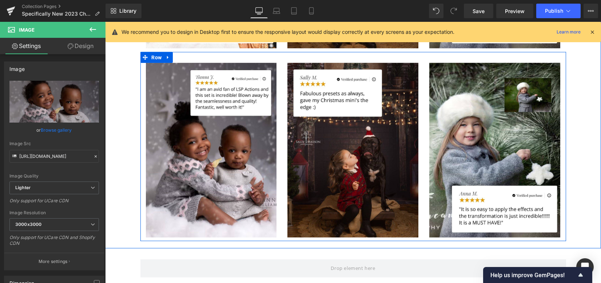
click at [338, 146] on span at bounding box center [342, 150] width 8 height 9
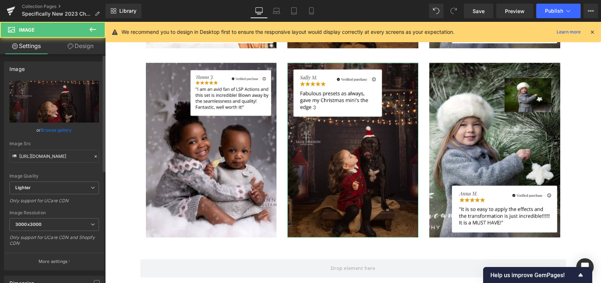
click at [62, 125] on link "Browse gallery" at bounding box center [56, 130] width 31 height 13
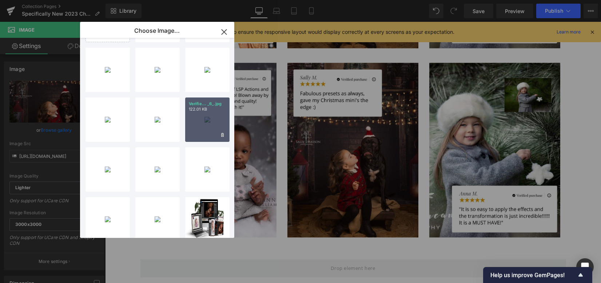
scroll to position [0, 0]
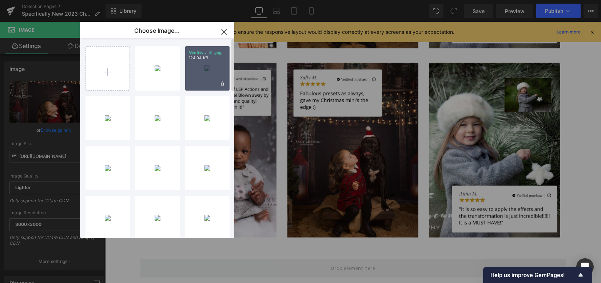
click at [212, 71] on div "Verifie... _8_.jpg 124.94 KB" at bounding box center [207, 68] width 44 height 44
type input "[URL][DOMAIN_NAME]"
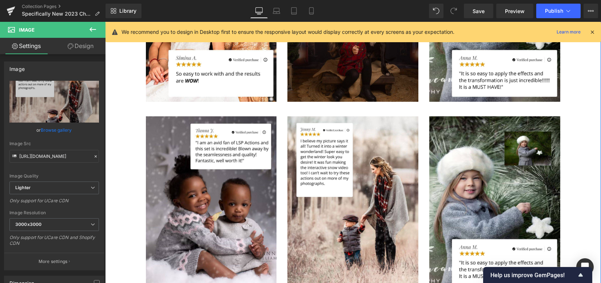
scroll to position [3118, 0]
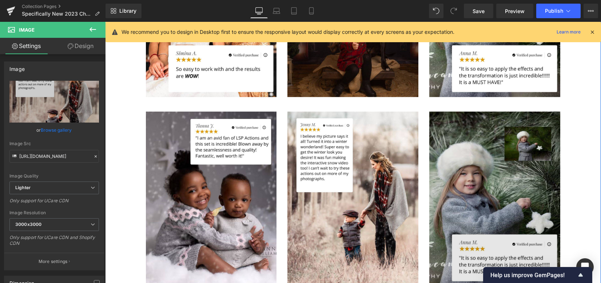
click at [434, 158] on img at bounding box center [495, 199] width 131 height 175
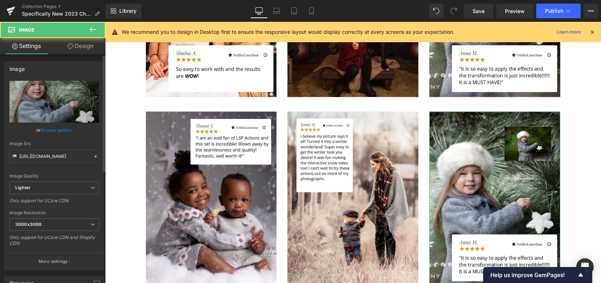
click at [52, 130] on link "Browse gallery" at bounding box center [56, 130] width 31 height 13
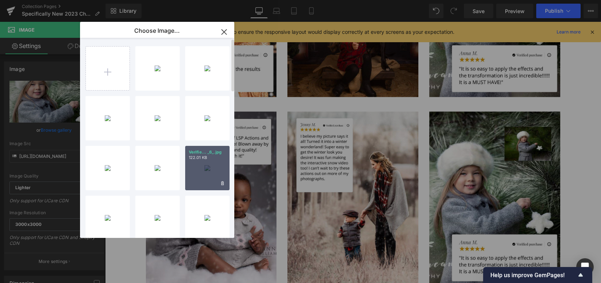
scroll to position [97, 0]
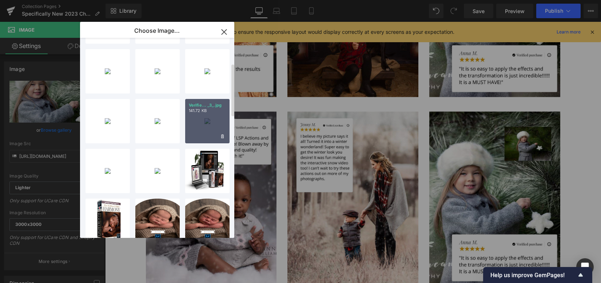
click at [196, 124] on div "Verifie... _3_.jpg 141.72 KB" at bounding box center [207, 121] width 44 height 44
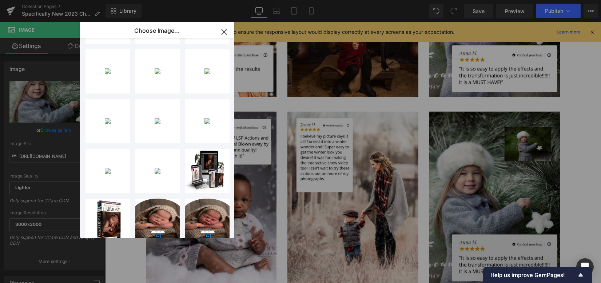
type input "[URL][DOMAIN_NAME]"
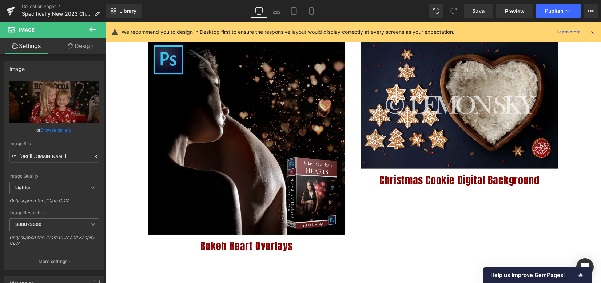
scroll to position [351, 0]
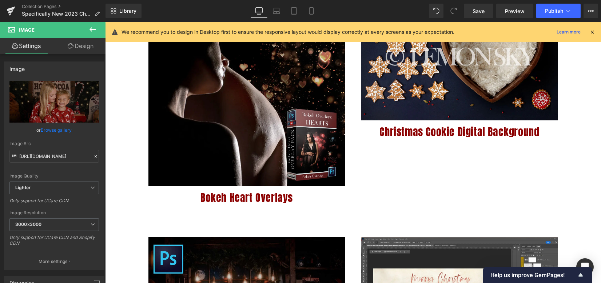
click at [94, 32] on icon at bounding box center [92, 29] width 9 height 9
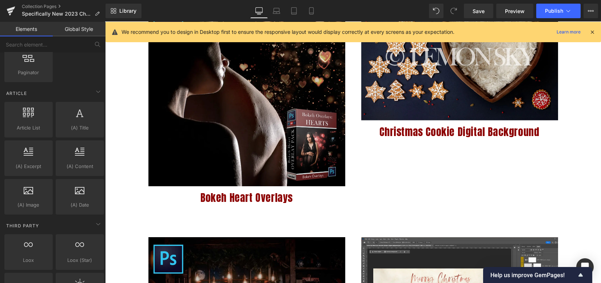
scroll to position [1409, 0]
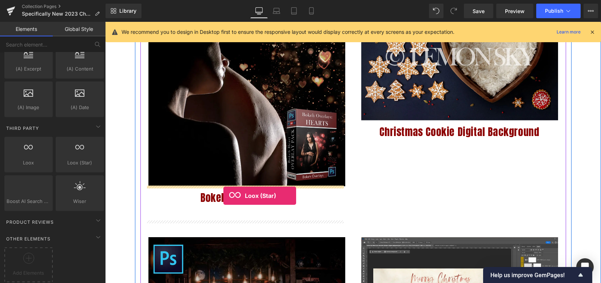
drag, startPoint x: 182, startPoint y: 183, endPoint x: 224, endPoint y: 187, distance: 42.1
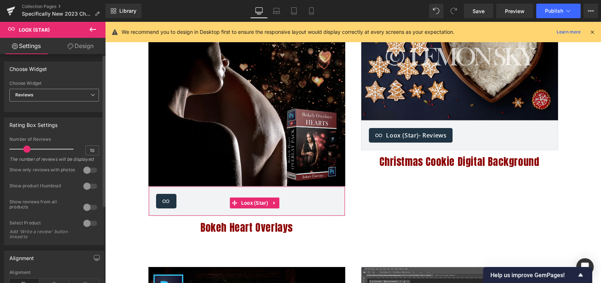
click at [43, 97] on span "Reviews" at bounding box center [54, 95] width 90 height 13
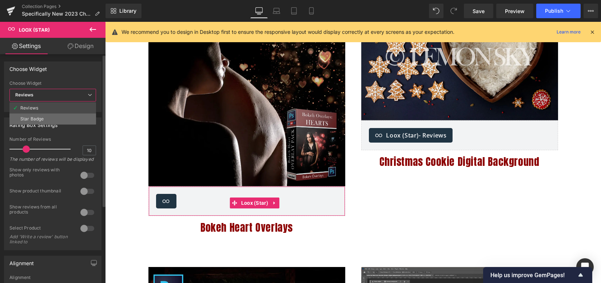
click at [41, 119] on div "Star Badge" at bounding box center [31, 119] width 23 height 5
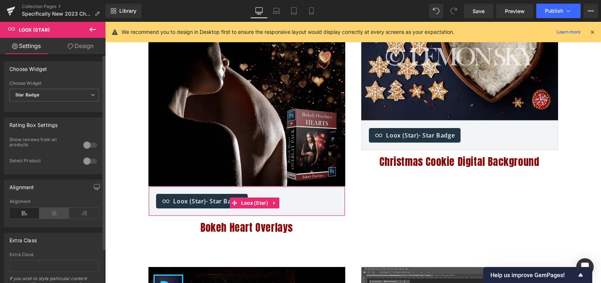
click at [53, 211] on icon at bounding box center [54, 213] width 30 height 11
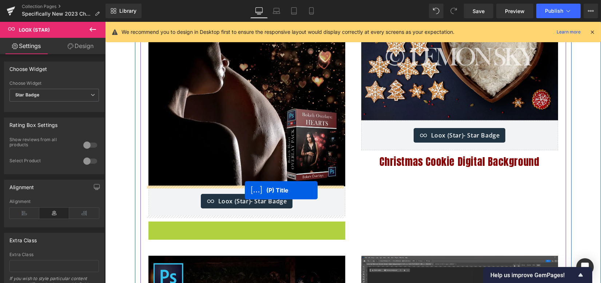
drag, startPoint x: 238, startPoint y: 232, endPoint x: 245, endPoint y: 191, distance: 41.3
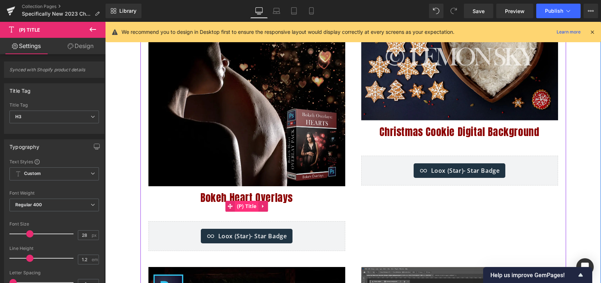
click at [243, 209] on span "(P) Title" at bounding box center [247, 206] width 24 height 11
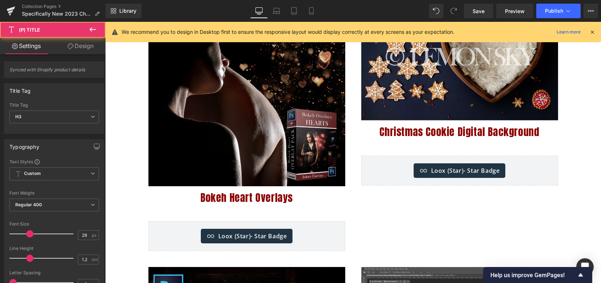
click at [88, 44] on link "Design" at bounding box center [80, 46] width 53 height 16
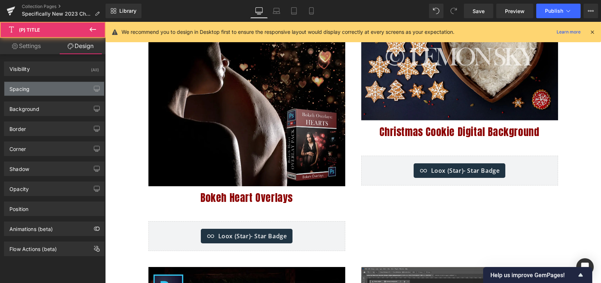
click at [57, 84] on div "Spacing" at bounding box center [54, 89] width 100 height 14
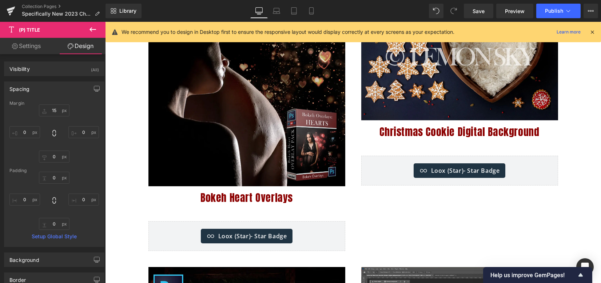
type input "15"
type input "0"
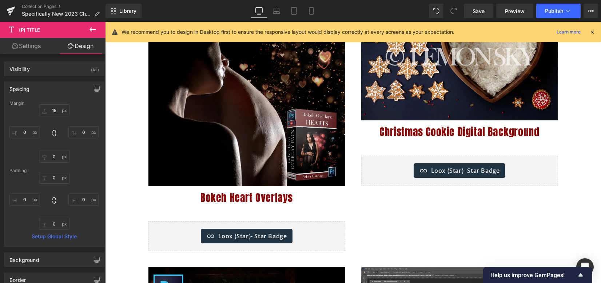
type input "0"
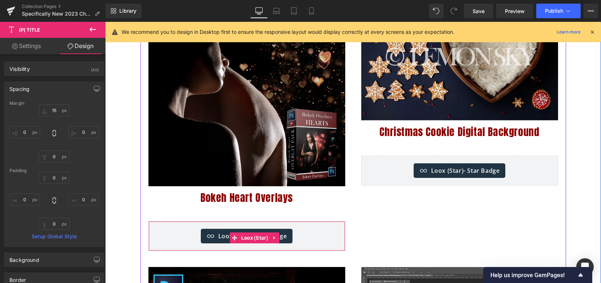
click at [215, 230] on div "Loox (Star) - Star Badge" at bounding box center [247, 236] width 92 height 15
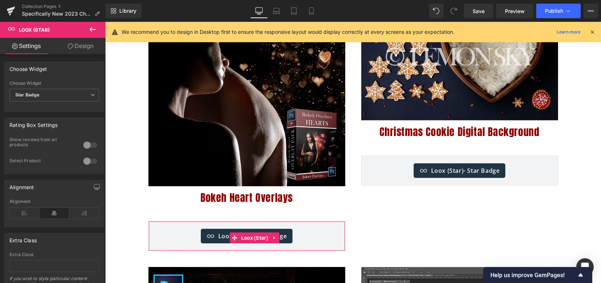
click at [91, 49] on link "Design" at bounding box center [80, 46] width 53 height 16
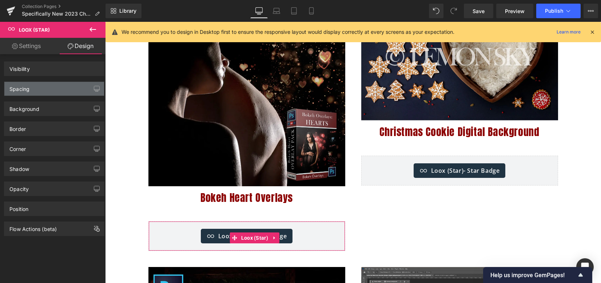
click at [54, 88] on div "Spacing" at bounding box center [54, 89] width 100 height 14
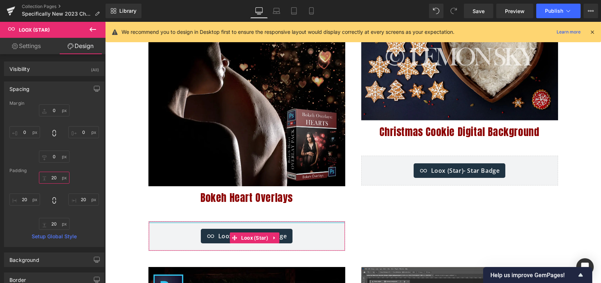
click at [51, 177] on input "20" at bounding box center [54, 178] width 31 height 12
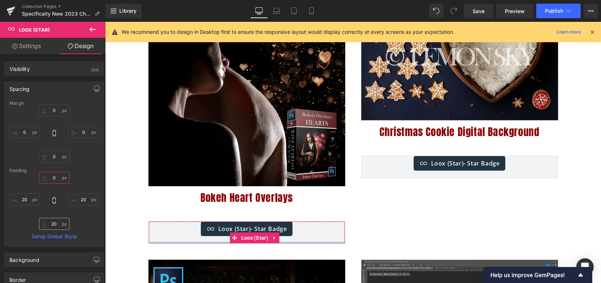
type input "0"
click at [53, 228] on input "20" at bounding box center [54, 224] width 31 height 12
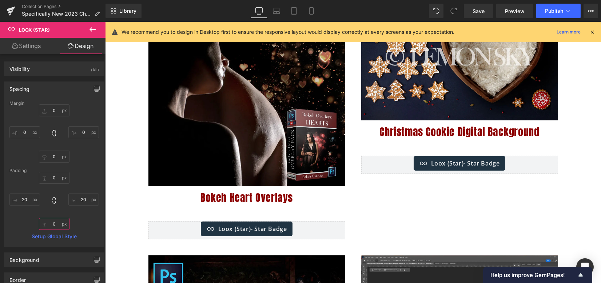
type input "0"
drag, startPoint x: 391, startPoint y: 220, endPoint x: 333, endPoint y: 224, distance: 57.3
click at [389, 220] on div at bounding box center [354, 114] width 426 height 266
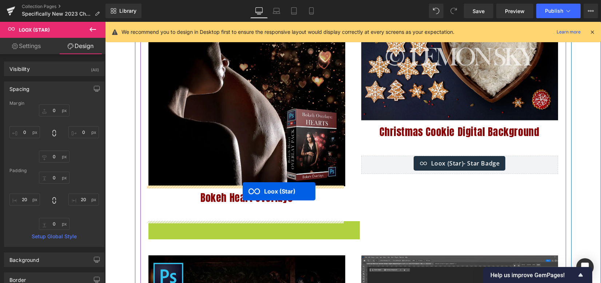
drag, startPoint x: 242, startPoint y: 238, endPoint x: 243, endPoint y: 191, distance: 47.3
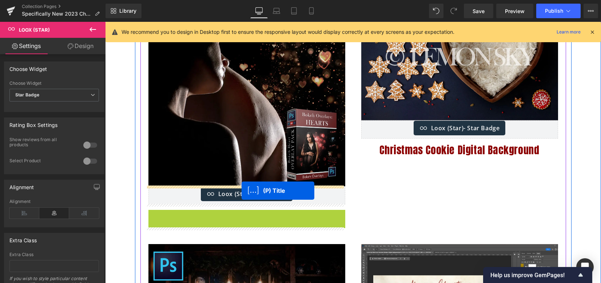
drag, startPoint x: 240, startPoint y: 224, endPoint x: 242, endPoint y: 191, distance: 32.8
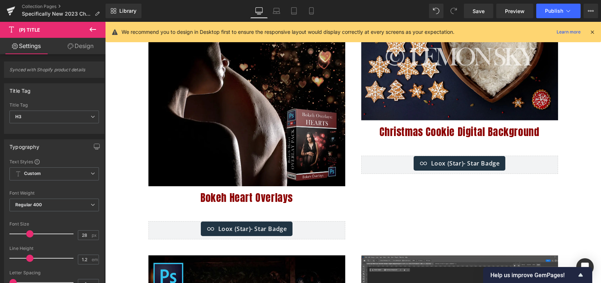
click at [90, 47] on link "Design" at bounding box center [80, 46] width 53 height 16
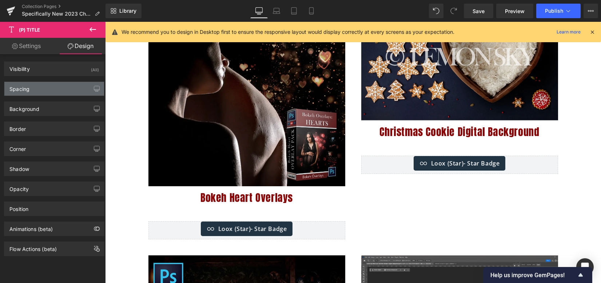
click at [55, 86] on div "Spacing" at bounding box center [54, 89] width 100 height 14
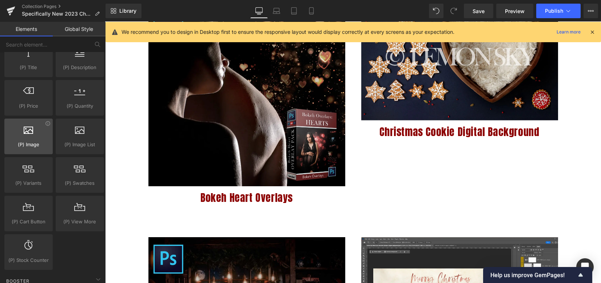
scroll to position [729, 0]
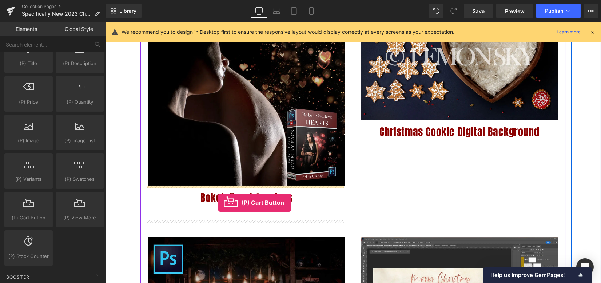
drag, startPoint x: 145, startPoint y: 229, endPoint x: 222, endPoint y: 202, distance: 81.2
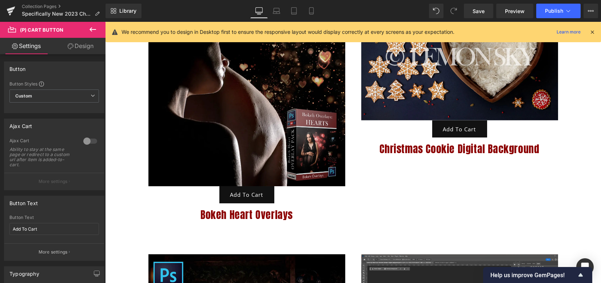
drag, startPoint x: 81, startPoint y: 48, endPoint x: 56, endPoint y: 79, distance: 40.4
click at [81, 48] on link "Design" at bounding box center [80, 46] width 53 height 16
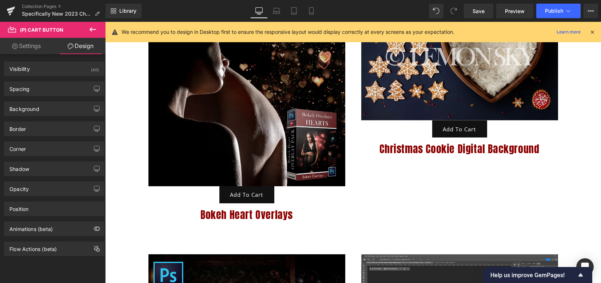
click at [55, 79] on div "Spacing [GEOGRAPHIC_DATA] [GEOGRAPHIC_DATA] Setup Global Style" at bounding box center [54, 86] width 109 height 20
click at [55, 91] on div "Spacing" at bounding box center [54, 89] width 100 height 14
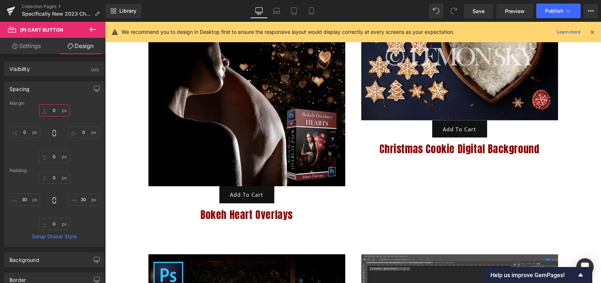
click at [55, 109] on input "text" at bounding box center [54, 110] width 31 height 12
type input "20"
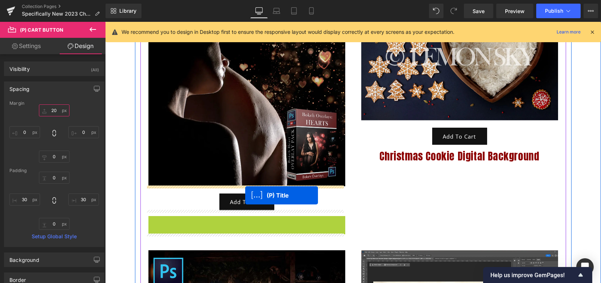
drag, startPoint x: 239, startPoint y: 229, endPoint x: 245, endPoint y: 196, distance: 34.1
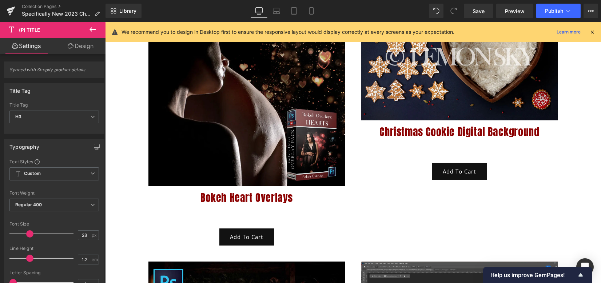
click at [94, 29] on icon at bounding box center [93, 29] width 7 height 4
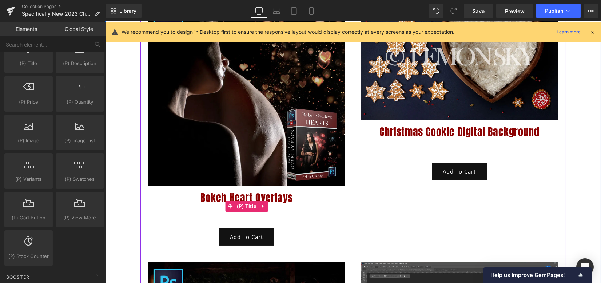
click at [244, 214] on link "Bokeh Heart Overlays" at bounding box center [247, 205] width 92 height 26
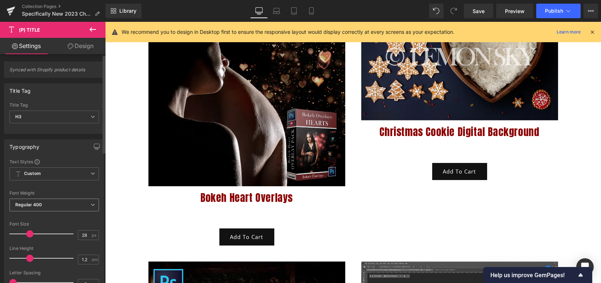
scroll to position [97, 0]
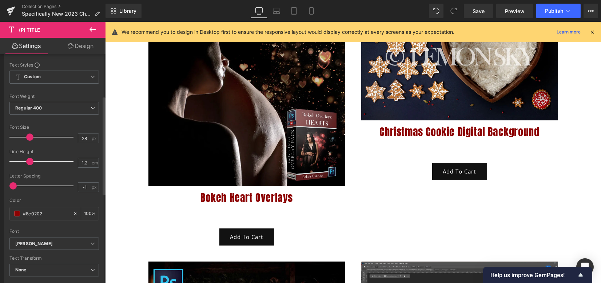
click at [27, 161] on span at bounding box center [29, 161] width 7 height 7
click at [89, 49] on link "Design" at bounding box center [80, 46] width 53 height 16
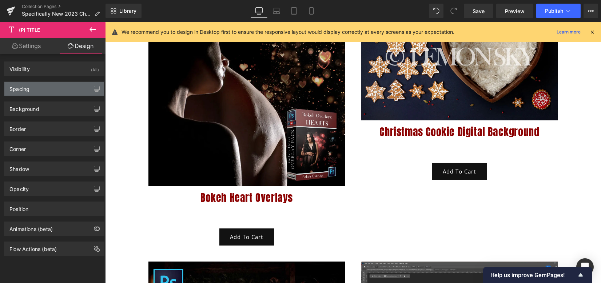
click at [64, 89] on div "Spacing" at bounding box center [54, 89] width 100 height 14
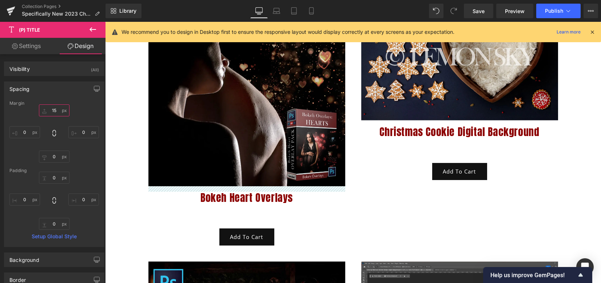
drag, startPoint x: 55, startPoint y: 109, endPoint x: 66, endPoint y: 125, distance: 19.3
click at [55, 109] on input "15" at bounding box center [54, 110] width 31 height 12
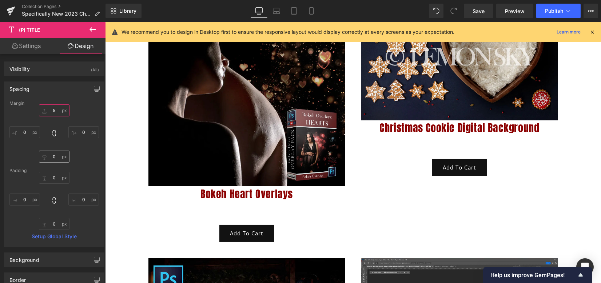
type input "5"
drag, startPoint x: 52, startPoint y: 156, endPoint x: 57, endPoint y: 158, distance: 5.5
click at [52, 156] on input "0" at bounding box center [54, 157] width 31 height 12
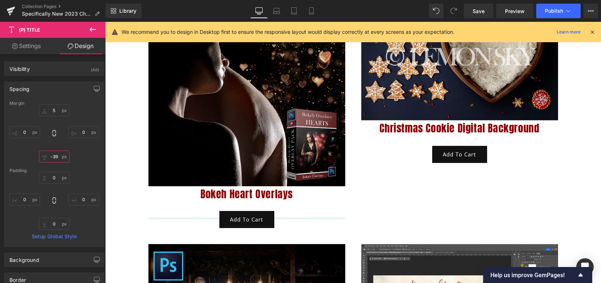
type input "-40"
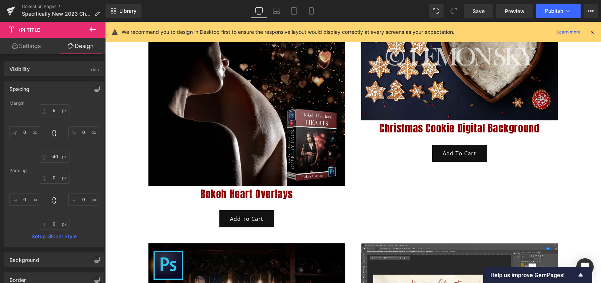
click at [92, 28] on icon at bounding box center [92, 29] width 9 height 9
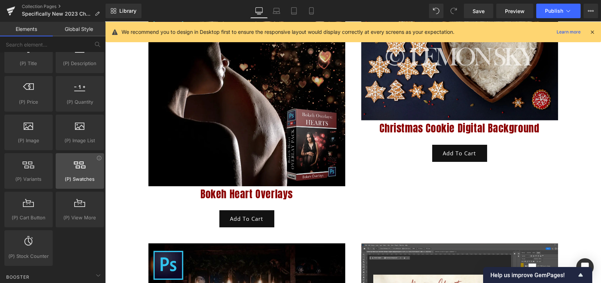
scroll to position [632, 0]
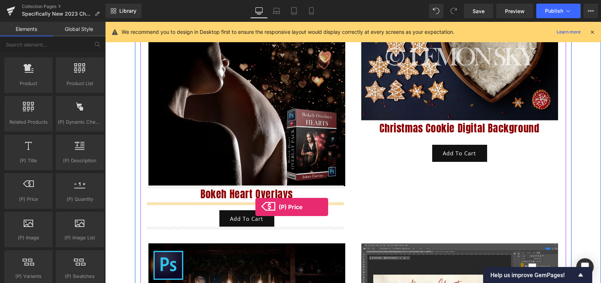
drag, startPoint x: 137, startPoint y: 221, endPoint x: 256, endPoint y: 207, distance: 119.8
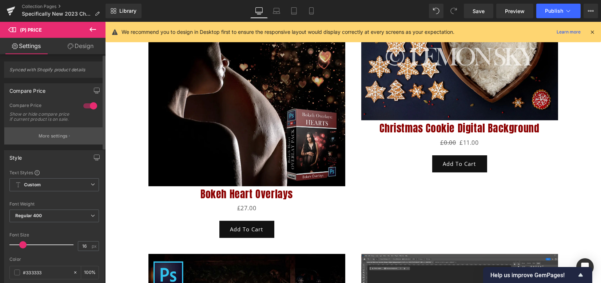
click at [60, 139] on p "More settings" at bounding box center [53, 136] width 29 height 7
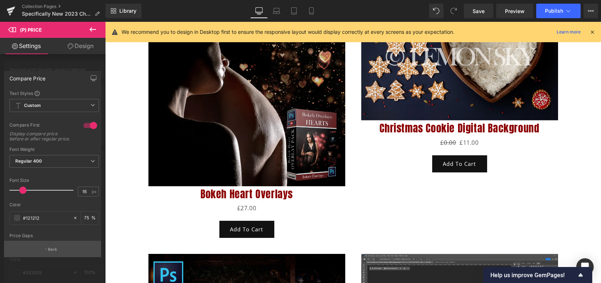
click at [61, 246] on button "Back" at bounding box center [52, 249] width 97 height 16
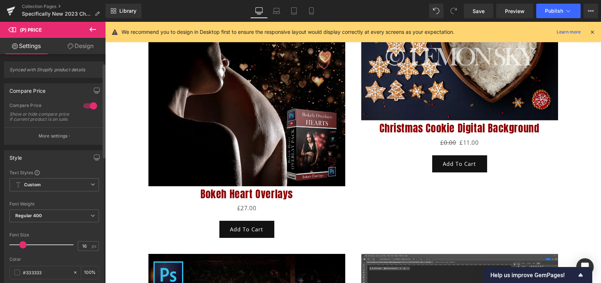
scroll to position [194, 0]
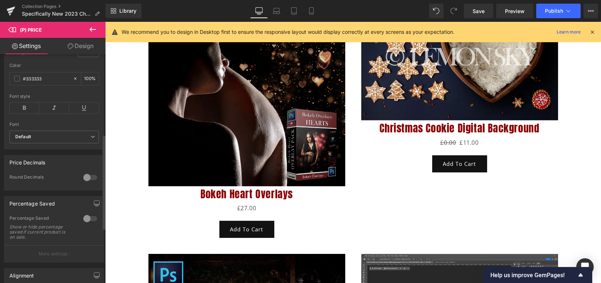
click at [89, 224] on div at bounding box center [90, 219] width 17 height 12
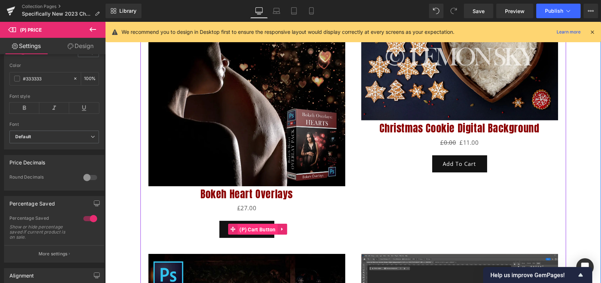
click at [247, 230] on span "(P) Cart Button" at bounding box center [258, 229] width 40 height 11
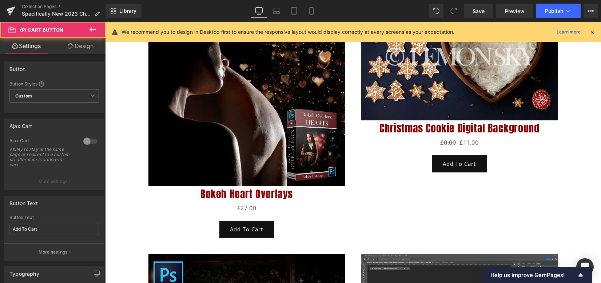
click at [82, 48] on link "Design" at bounding box center [80, 46] width 53 height 16
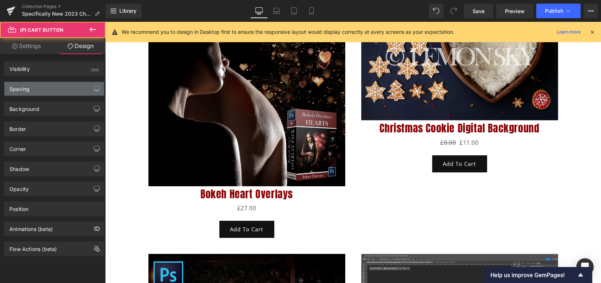
click at [47, 88] on div "Spacing" at bounding box center [54, 89] width 100 height 14
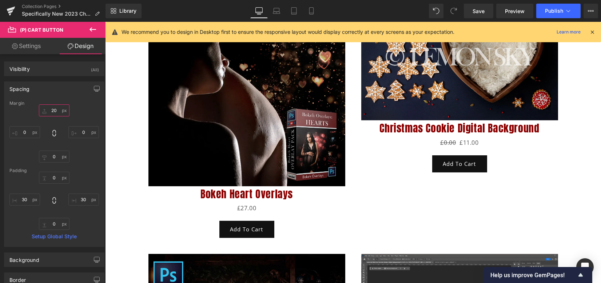
click at [51, 112] on input "20" at bounding box center [54, 110] width 31 height 12
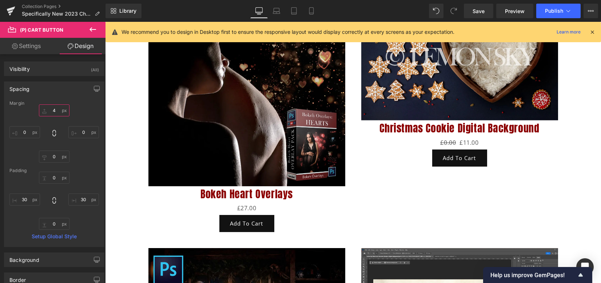
type input "4"
click at [93, 30] on icon at bounding box center [92, 29] width 9 height 9
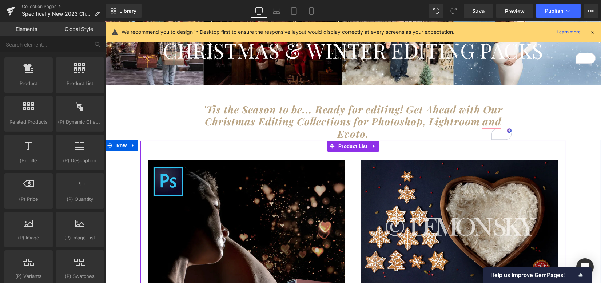
scroll to position [157, 0]
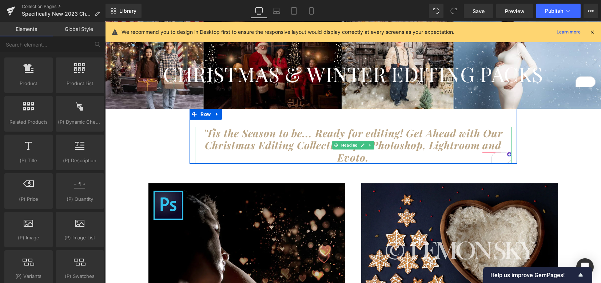
click at [292, 150] on strong "'Tis the Season to be... Ready for editing! Get Ahead with Our Christmas Editin…" at bounding box center [354, 145] width 300 height 38
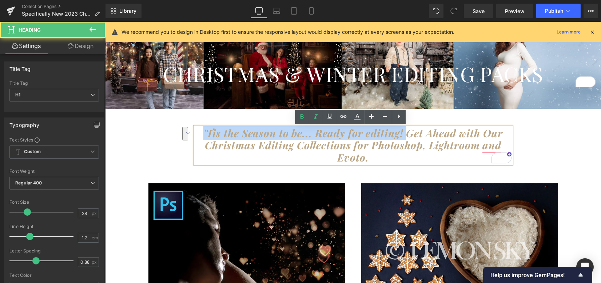
drag, startPoint x: 403, startPoint y: 134, endPoint x: 175, endPoint y: 130, distance: 227.9
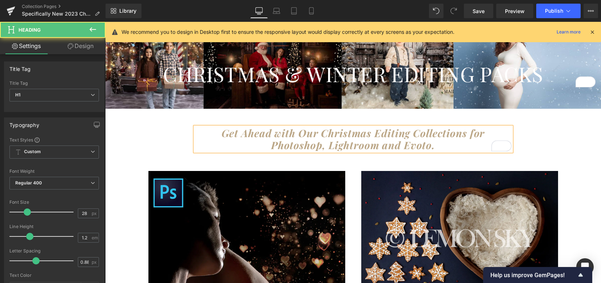
click at [243, 135] on strong "Get Ahead with Our Christmas Editing Collections for Photoshop, Lightroom and E…" at bounding box center [354, 139] width 264 height 26
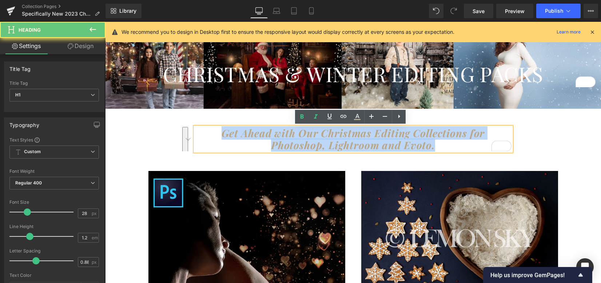
drag, startPoint x: 209, startPoint y: 133, endPoint x: 435, endPoint y: 143, distance: 225.9
click at [438, 144] on h1 "Get Ahead with Our Christmas Editing Collections for Photoshop, Lightroom and E…" at bounding box center [353, 139] width 317 height 24
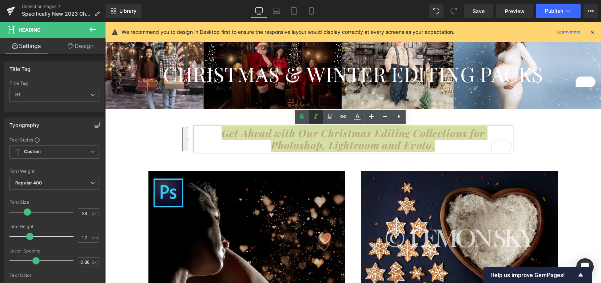
click at [317, 117] on icon at bounding box center [316, 116] width 9 height 9
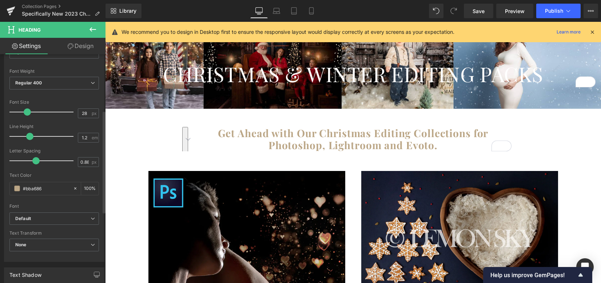
scroll to position [146, 0]
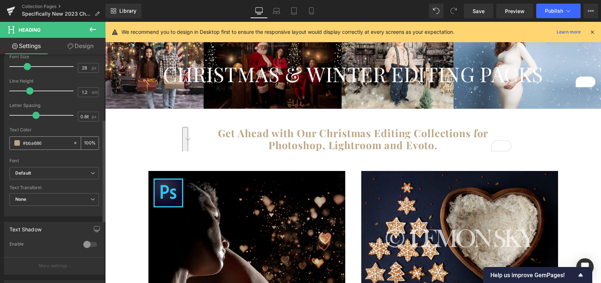
click at [16, 140] on span at bounding box center [17, 143] width 6 height 6
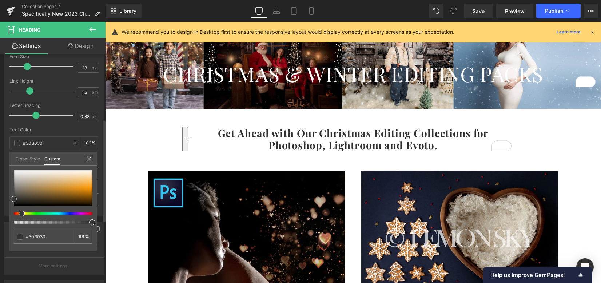
drag, startPoint x: 17, startPoint y: 185, endPoint x: 16, endPoint y: 198, distance: 12.8
click at [8, 199] on div "Typography Text Styles Custom Custom Setup Global Style Custom Setup Global Sty…" at bounding box center [54, 92] width 109 height 250
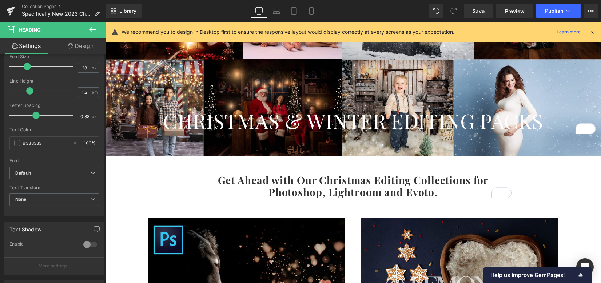
scroll to position [108, 0]
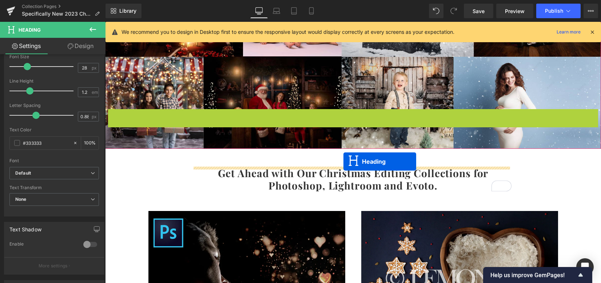
drag, startPoint x: 344, startPoint y: 120, endPoint x: 344, endPoint y: 162, distance: 41.9
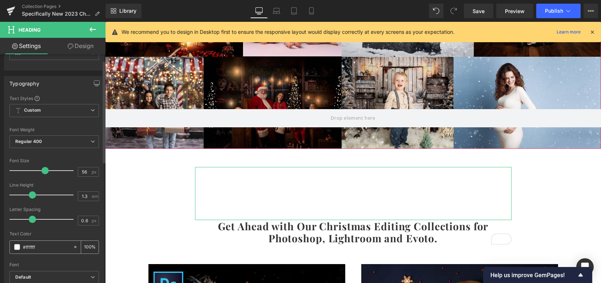
scroll to position [48, 0]
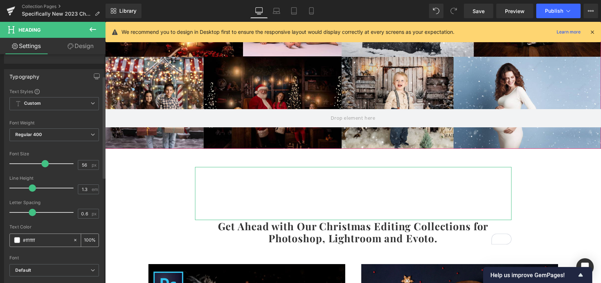
click at [17, 238] on span at bounding box center [17, 240] width 6 height 6
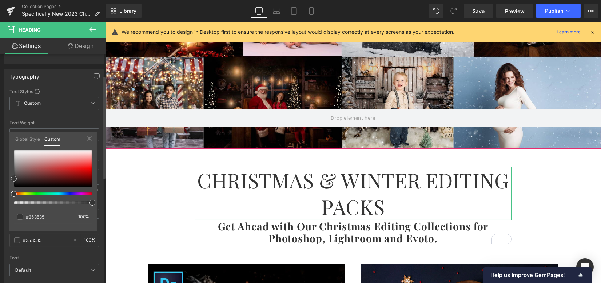
drag, startPoint x: 6, startPoint y: 174, endPoint x: 0, endPoint y: 179, distance: 8.0
click at [0, 179] on div "Typography Text Styles Custom Custom Setup Global Style Custom Setup Global Sty…" at bounding box center [54, 189] width 109 height 250
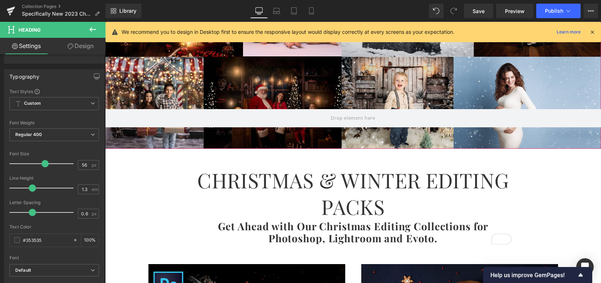
click at [352, 191] on span "Heading" at bounding box center [349, 193] width 19 height 9
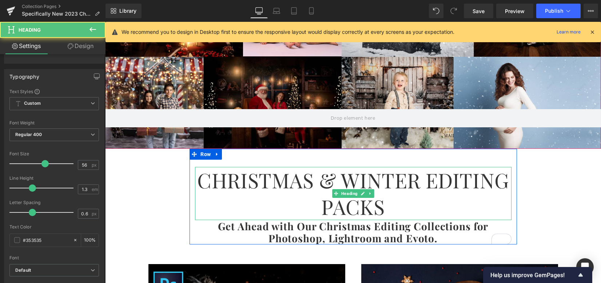
click at [399, 178] on h1 "CHRISTMAS & WINTER EDITING PACKS" at bounding box center [353, 193] width 317 height 53
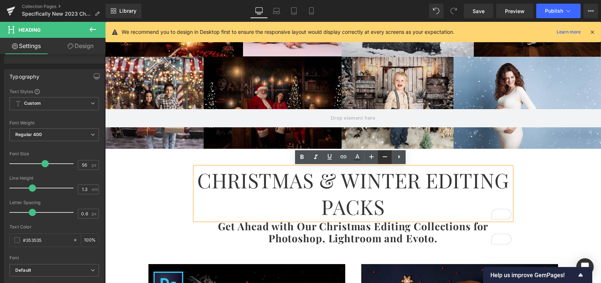
click at [384, 156] on icon at bounding box center [385, 157] width 9 height 9
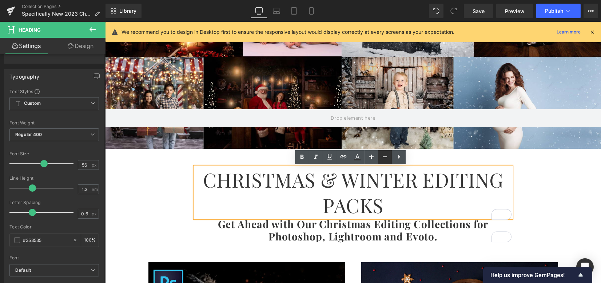
click at [384, 157] on icon at bounding box center [385, 157] width 4 height 1
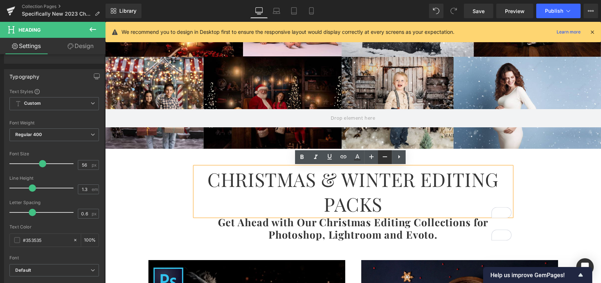
click at [384, 157] on icon at bounding box center [385, 157] width 4 height 1
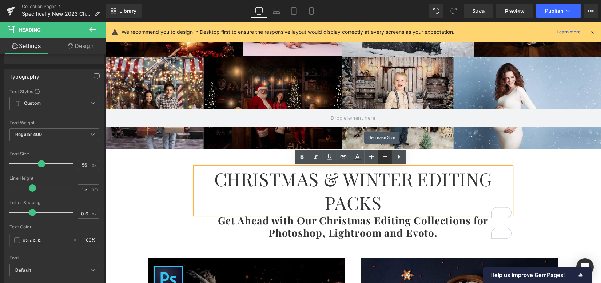
click at [384, 157] on icon at bounding box center [385, 157] width 4 height 1
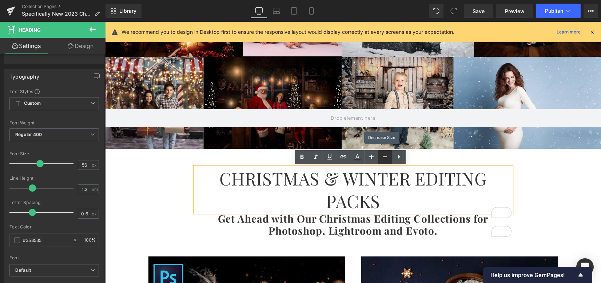
click at [384, 157] on icon at bounding box center [385, 157] width 4 height 1
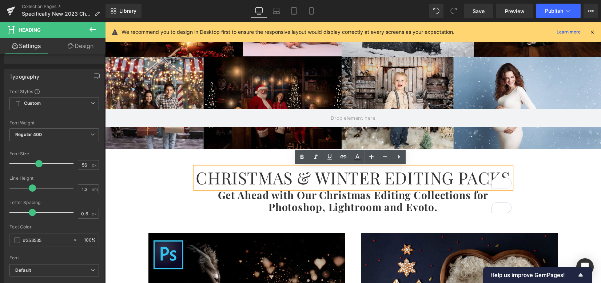
click at [407, 206] on strong "Get Ahead with Our Christmas Editing Collections for Photoshop, Lightroom and E…" at bounding box center [353, 201] width 271 height 26
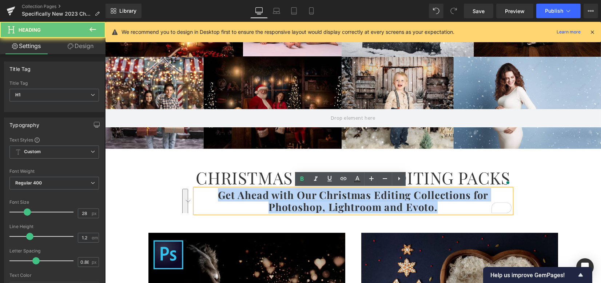
drag, startPoint x: 229, startPoint y: 195, endPoint x: 202, endPoint y: 194, distance: 27.0
click at [202, 194] on h1 "Get Ahead with Our Christmas Editing Collections for Photoshop, Lightroom and E…" at bounding box center [353, 201] width 317 height 24
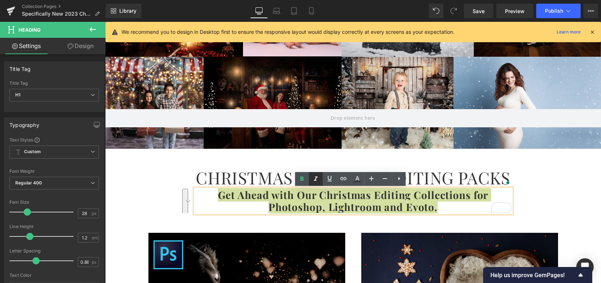
click at [317, 181] on icon at bounding box center [316, 179] width 9 height 9
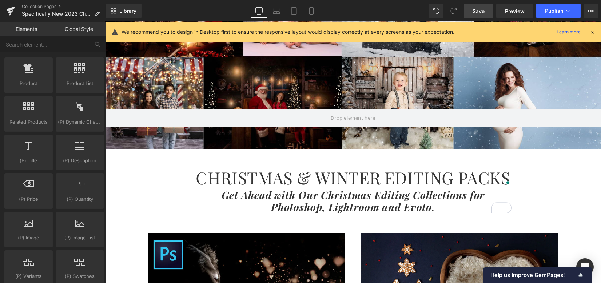
click at [474, 11] on span "Save" at bounding box center [479, 11] width 12 height 8
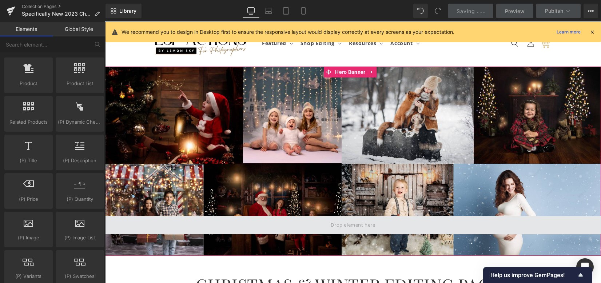
scroll to position [0, 0]
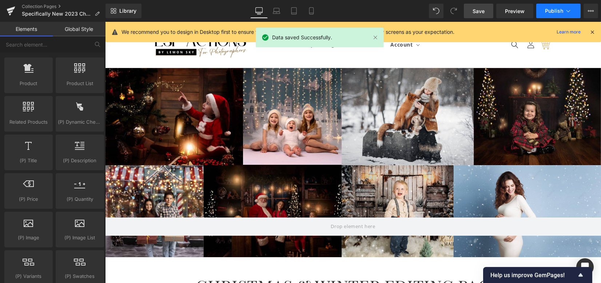
click at [558, 17] on button "Publish" at bounding box center [559, 11] width 44 height 15
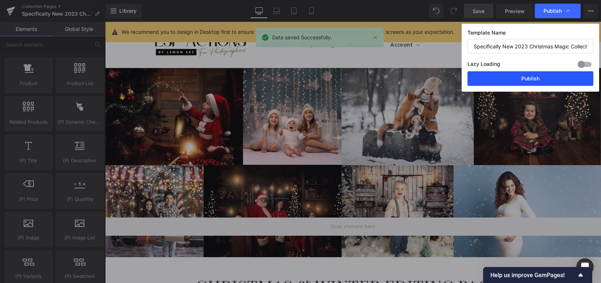
click at [528, 81] on button "Publish" at bounding box center [531, 78] width 126 height 15
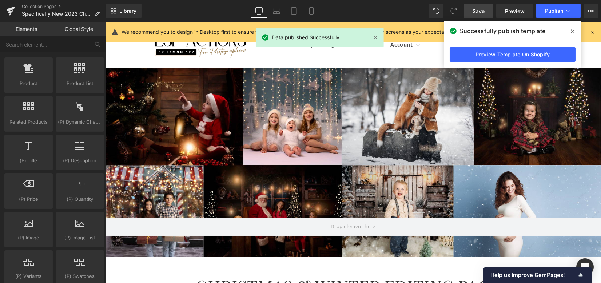
drag, startPoint x: 586, startPoint y: 12, endPoint x: 583, endPoint y: 14, distance: 3.9
click at [586, 12] on button "View Live Page View with current Template Save Template to Library Schedule Pub…" at bounding box center [591, 11] width 15 height 15
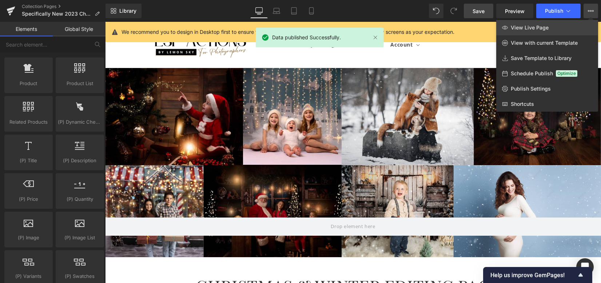
click at [539, 27] on span "View Live Page" at bounding box center [530, 27] width 38 height 7
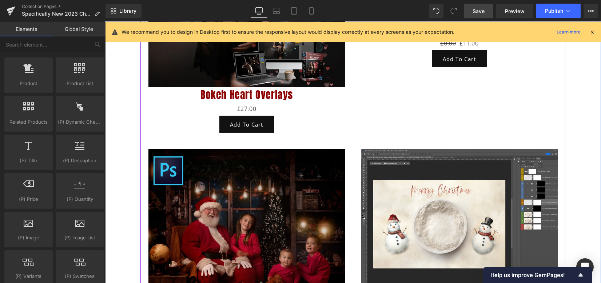
scroll to position [485, 0]
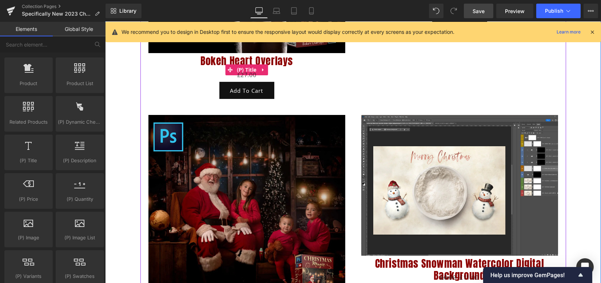
click at [215, 56] on link "Bokeh Heart Overlays" at bounding box center [247, 68] width 92 height 26
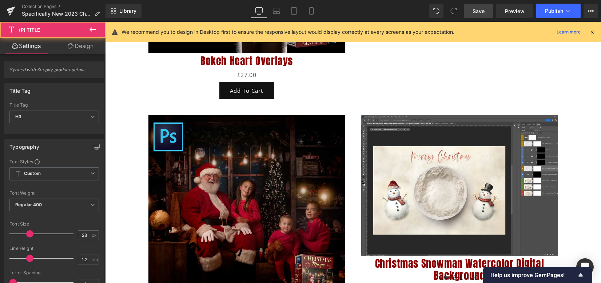
click at [89, 48] on link "Design" at bounding box center [80, 46] width 53 height 16
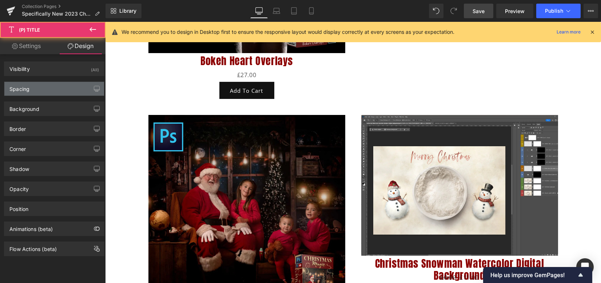
click at [55, 91] on div "Spacing" at bounding box center [54, 89] width 100 height 14
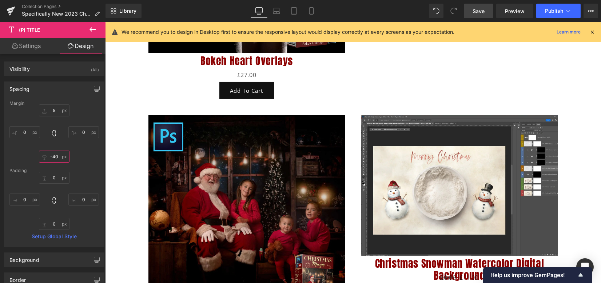
click at [56, 156] on input "-40" at bounding box center [54, 157] width 31 height 12
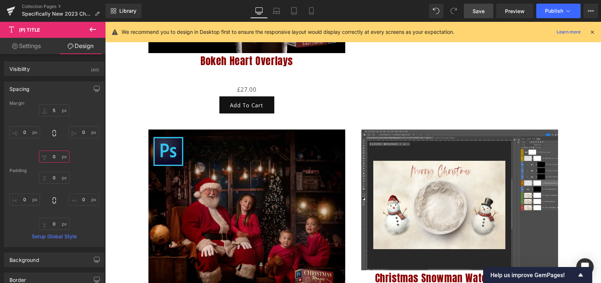
type input "0"
click at [483, 7] on span "Save" at bounding box center [479, 11] width 12 height 8
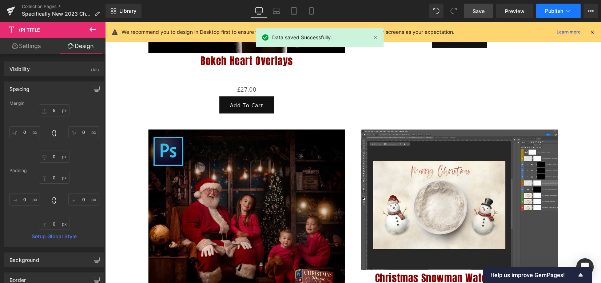
click at [546, 11] on span "Publish" at bounding box center [554, 11] width 18 height 6
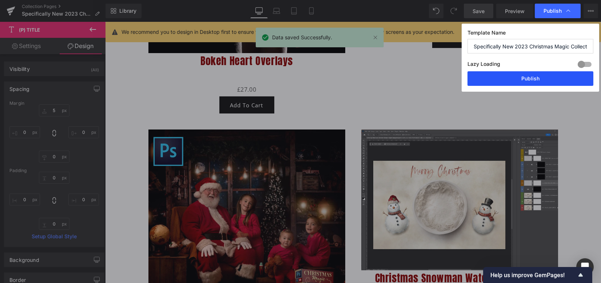
click at [534, 82] on button "Publish" at bounding box center [531, 78] width 126 height 15
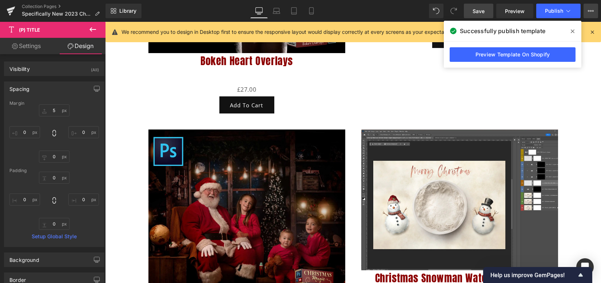
click at [587, 13] on button "View Live Page View with current Template Save Template to Library Schedule Pub…" at bounding box center [591, 11] width 15 height 15
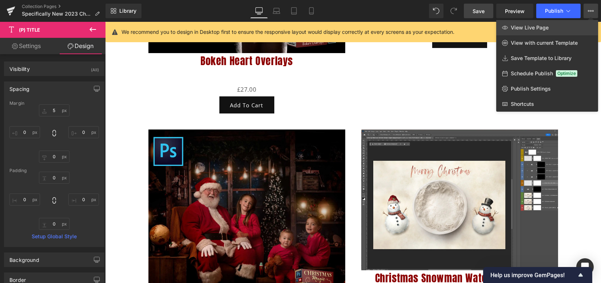
click at [542, 29] on span "View Live Page" at bounding box center [530, 27] width 38 height 7
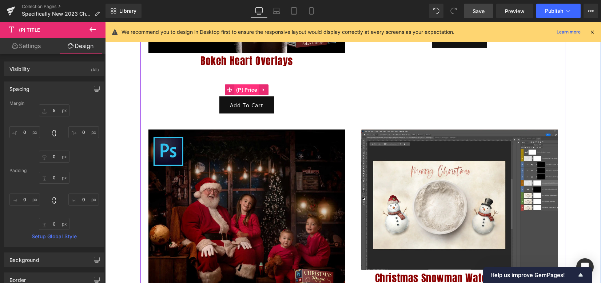
click at [242, 88] on span "(P) Price" at bounding box center [246, 89] width 25 height 11
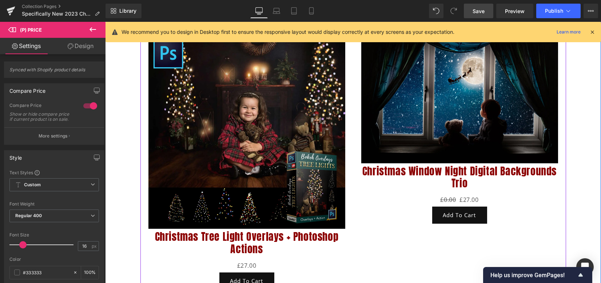
scroll to position [874, 0]
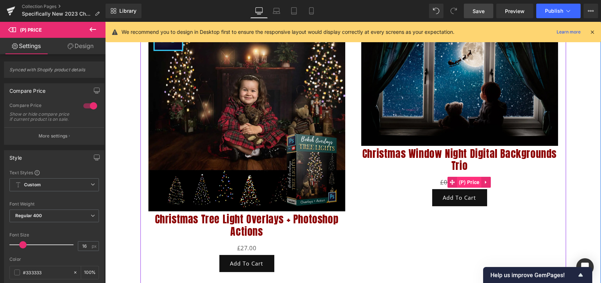
click at [457, 183] on span "(P) Price" at bounding box center [469, 182] width 25 height 11
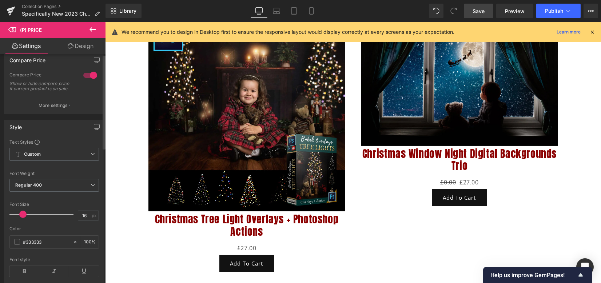
scroll to position [0, 0]
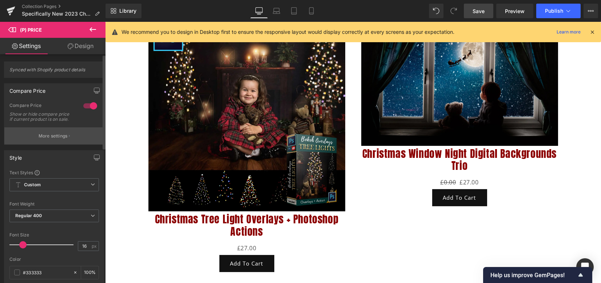
click at [49, 145] on button "More settings" at bounding box center [54, 135] width 100 height 17
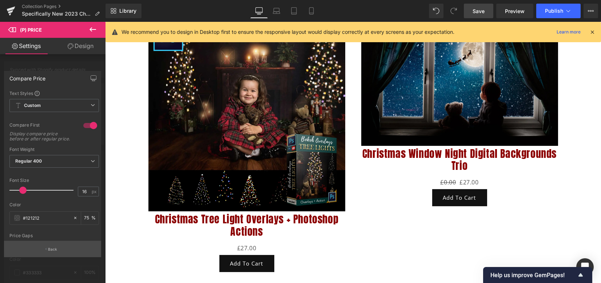
click at [39, 247] on button "Back" at bounding box center [52, 249] width 97 height 16
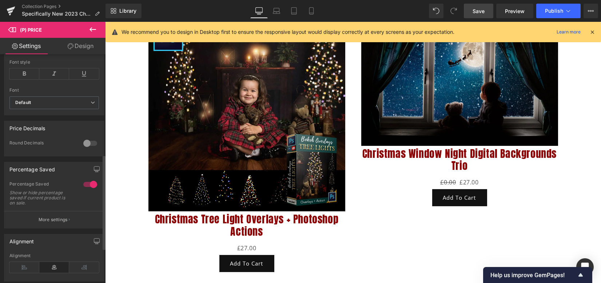
scroll to position [242, 0]
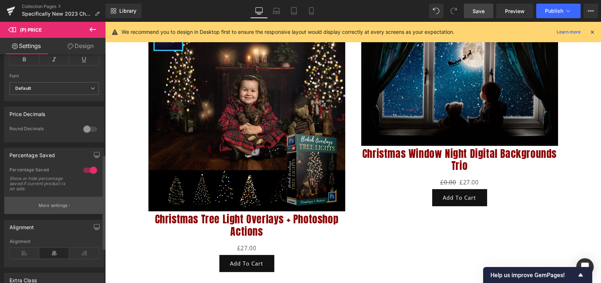
click at [49, 207] on p "More settings" at bounding box center [53, 205] width 29 height 7
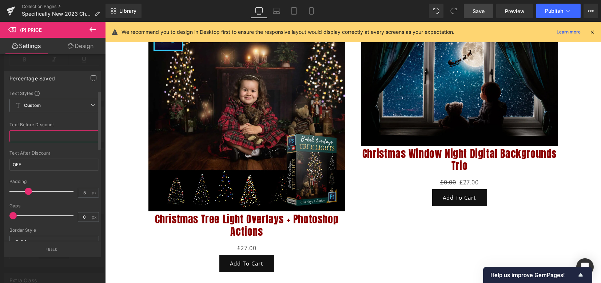
drag, startPoint x: 13, startPoint y: 132, endPoint x: 22, endPoint y: 138, distance: 10.7
click at [13, 133] on input "text" at bounding box center [54, 136] width 90 height 12
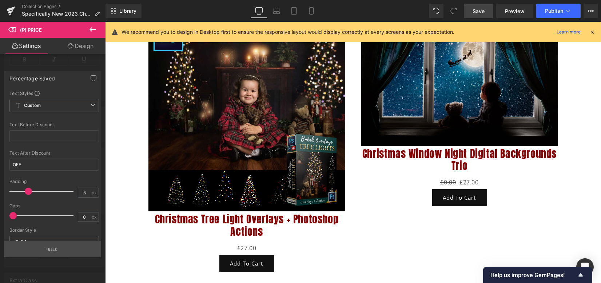
click at [59, 254] on button "Back" at bounding box center [52, 249] width 97 height 16
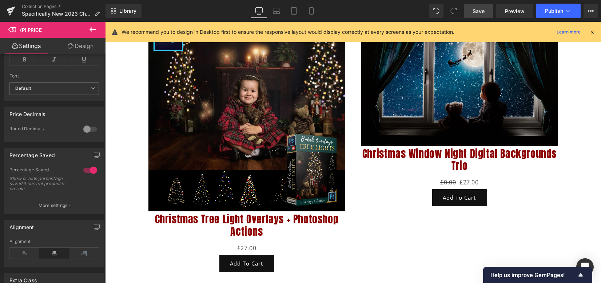
click at [477, 13] on span "Save" at bounding box center [479, 11] width 12 height 8
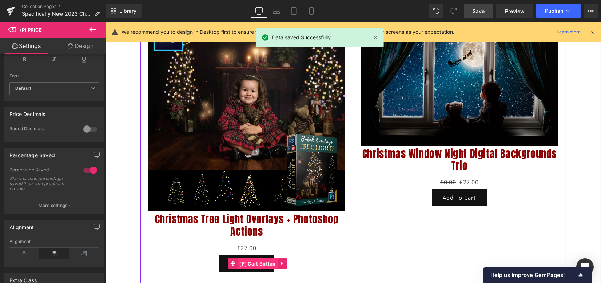
click at [239, 264] on span "(P) Cart Button" at bounding box center [258, 263] width 40 height 11
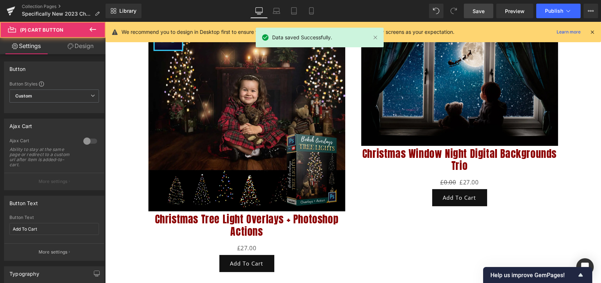
click at [88, 44] on link "Design" at bounding box center [80, 46] width 53 height 16
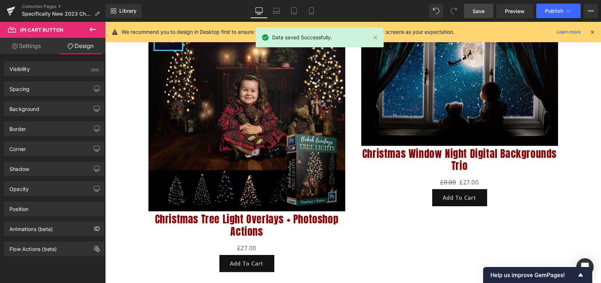
click at [63, 76] on div "Spacing [GEOGRAPHIC_DATA] 4 0 0 0 [GEOGRAPHIC_DATA] 0 30 0 30 Setup Global Style" at bounding box center [54, 86] width 109 height 20
click at [60, 88] on div "Spacing" at bounding box center [54, 89] width 100 height 14
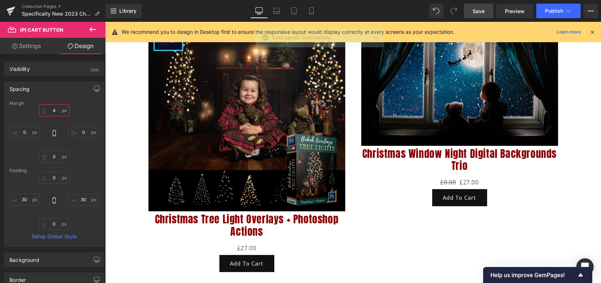
click at [52, 106] on input "4" at bounding box center [54, 110] width 31 height 12
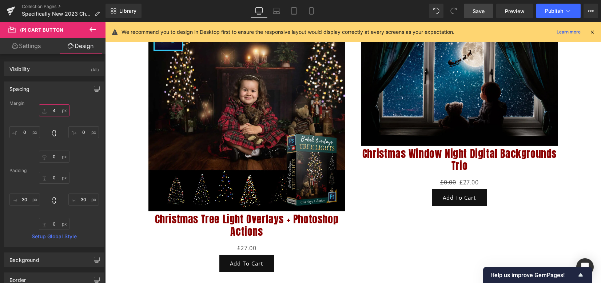
type input "5"
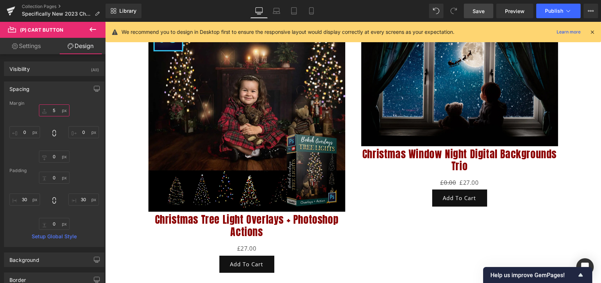
scroll to position [874, 0]
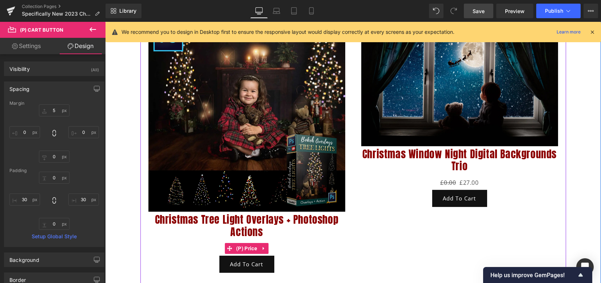
click at [242, 250] on span "(P) Price" at bounding box center [246, 248] width 25 height 11
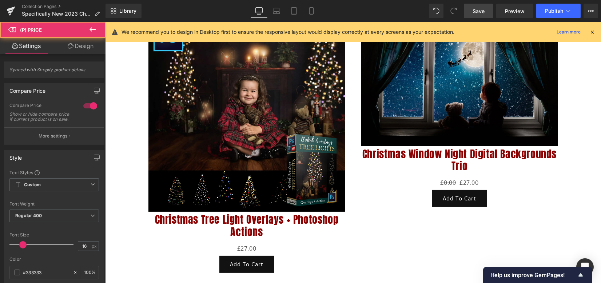
click at [87, 50] on link "Design" at bounding box center [80, 46] width 53 height 16
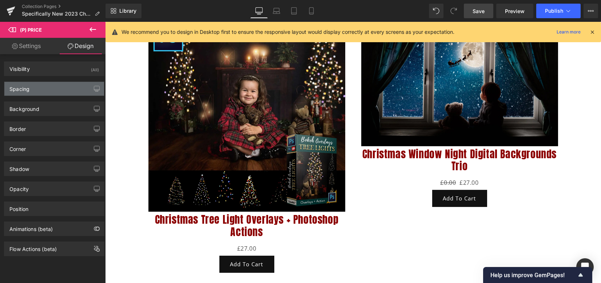
click at [60, 84] on div "Spacing" at bounding box center [54, 89] width 100 height 14
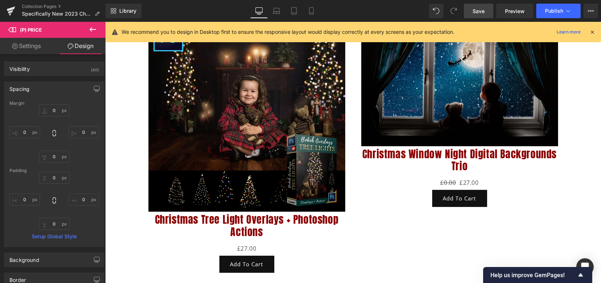
drag, startPoint x: 481, startPoint y: 10, endPoint x: 463, endPoint y: 0, distance: 20.9
click at [481, 10] on span "Save" at bounding box center [479, 11] width 12 height 8
